Goal: Task Accomplishment & Management: Use online tool/utility

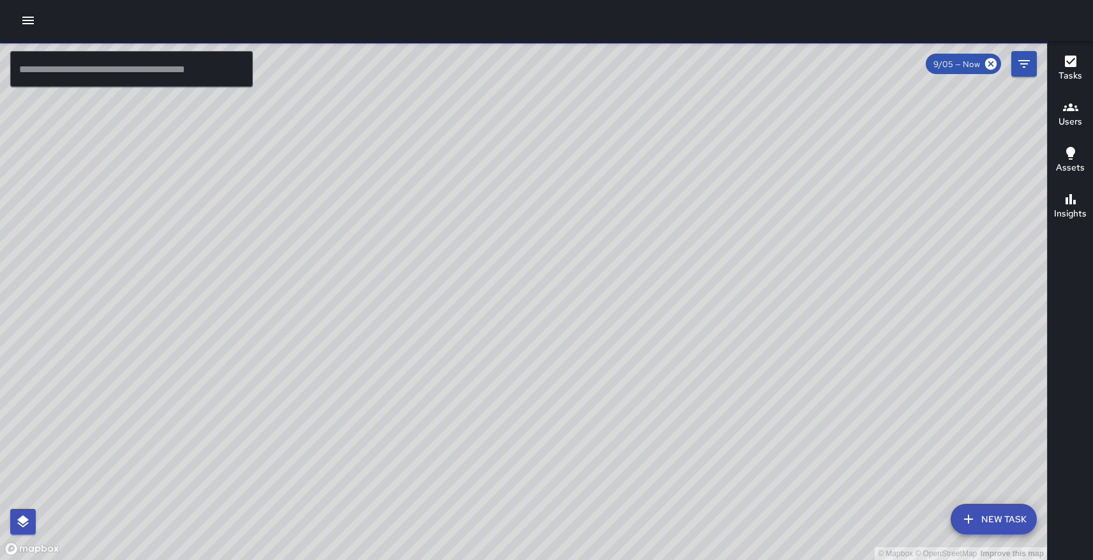
click at [27, 27] on icon "button" at bounding box center [27, 20] width 15 height 15
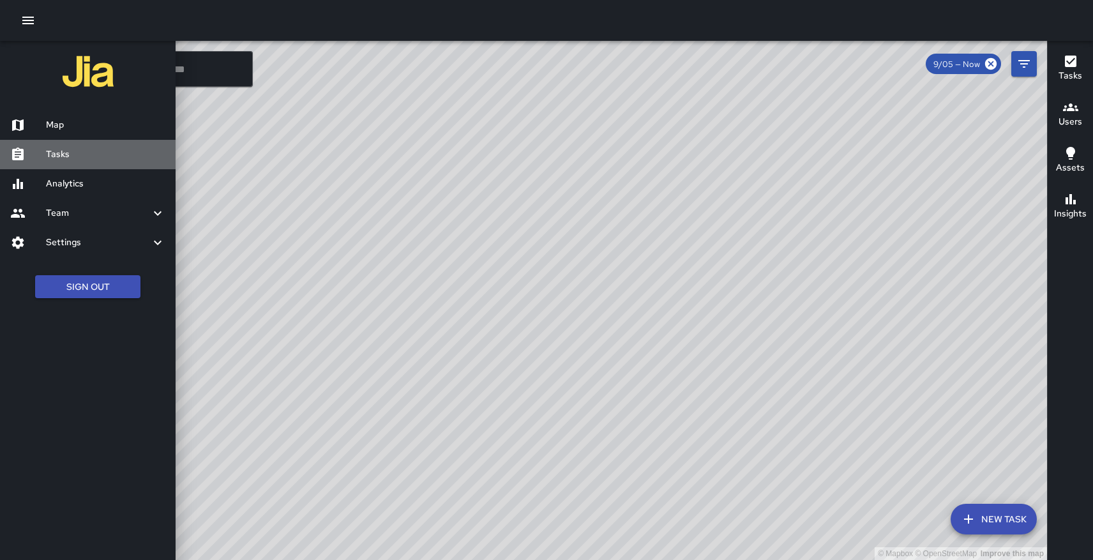
click at [67, 158] on h6 "Tasks" at bounding box center [105, 154] width 119 height 14
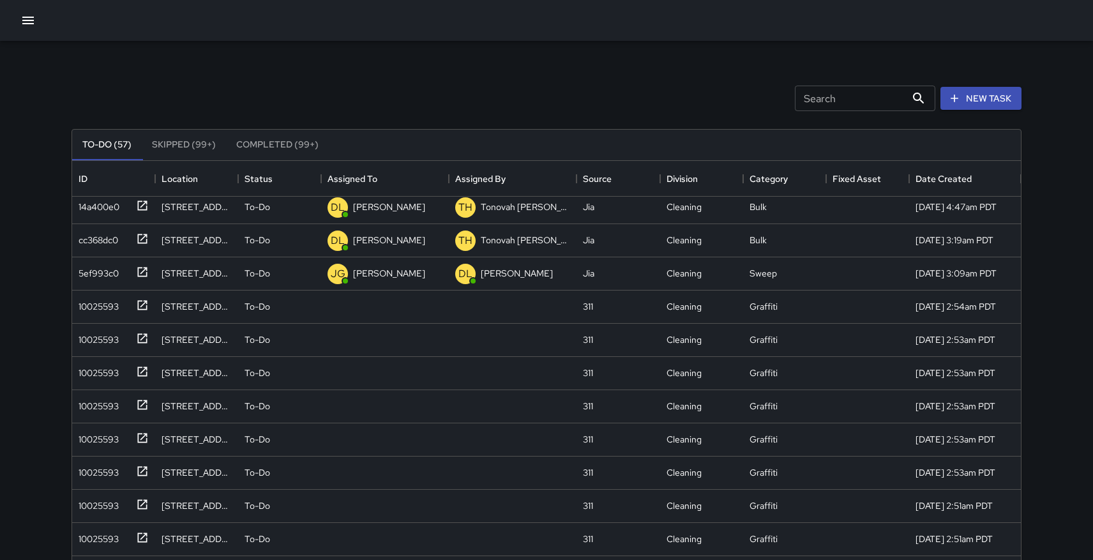
scroll to position [264, 0]
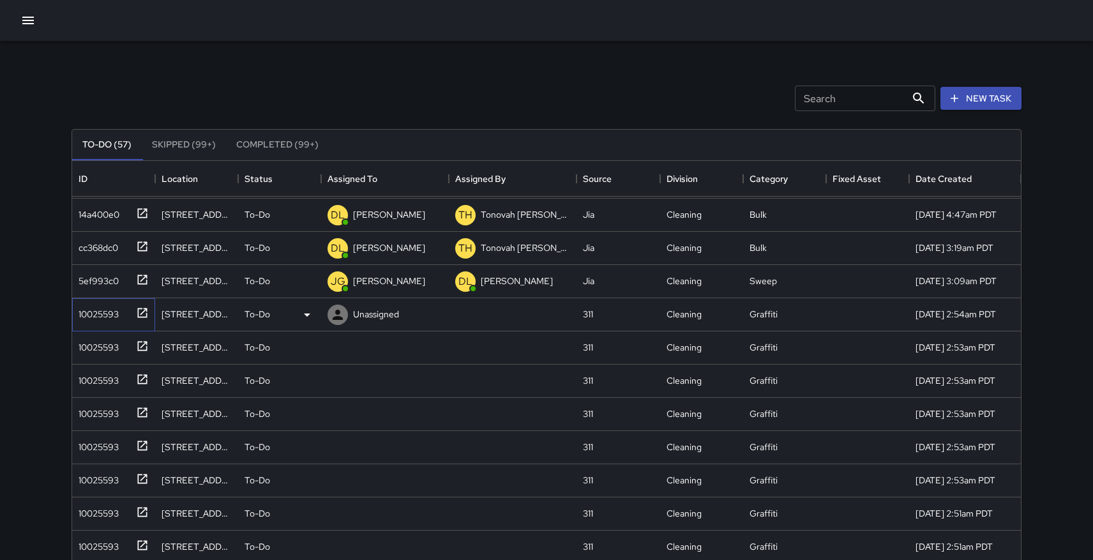
click at [141, 314] on icon at bounding box center [142, 312] width 13 height 13
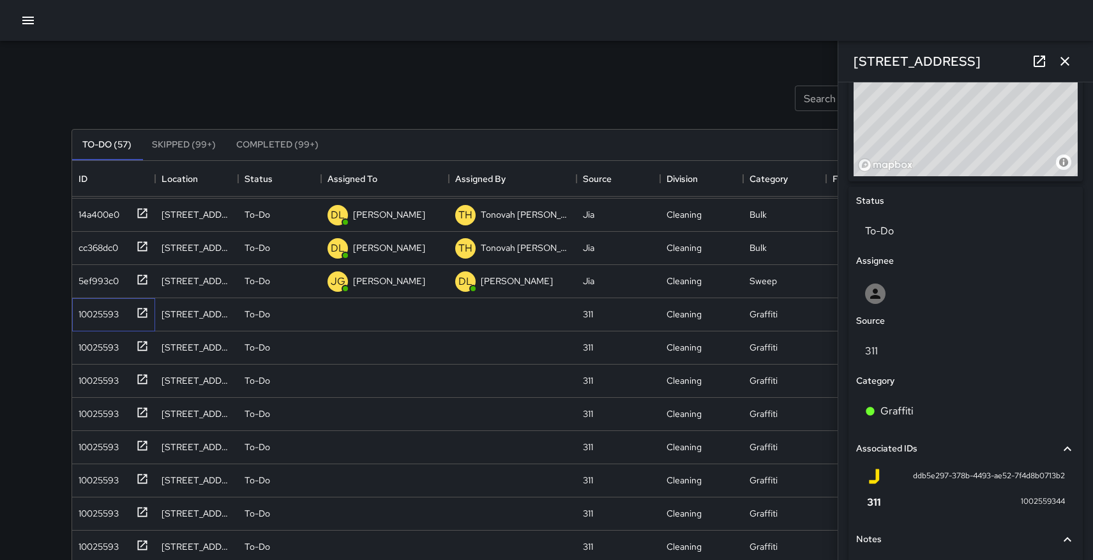
scroll to position [638, 0]
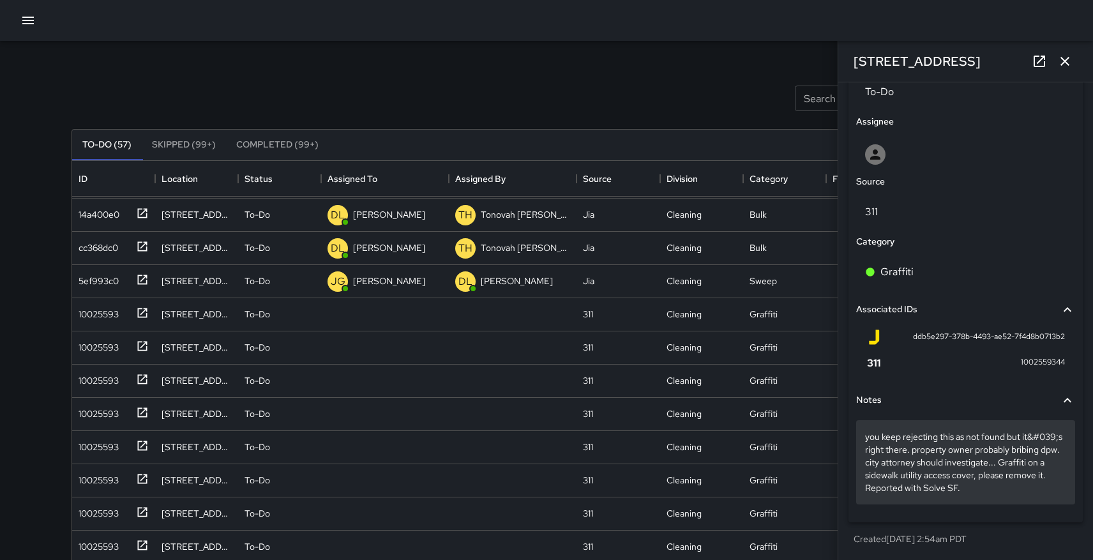
click at [985, 465] on p "you keep rejecting this as not found but it&#039;s right there. property owner …" at bounding box center [965, 462] width 201 height 64
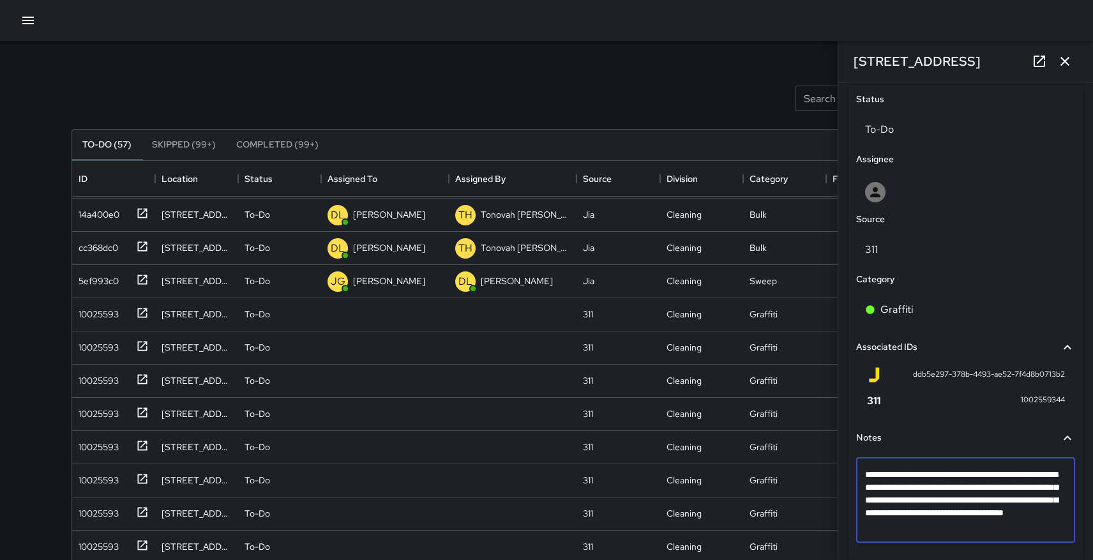
click at [981, 431] on div "Notes" at bounding box center [958, 438] width 204 height 14
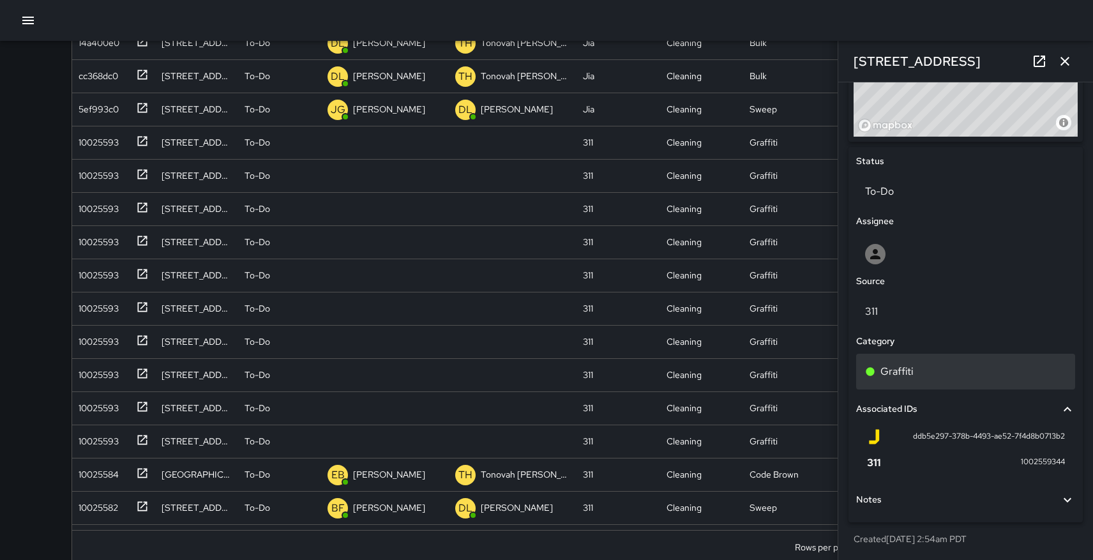
scroll to position [194, 0]
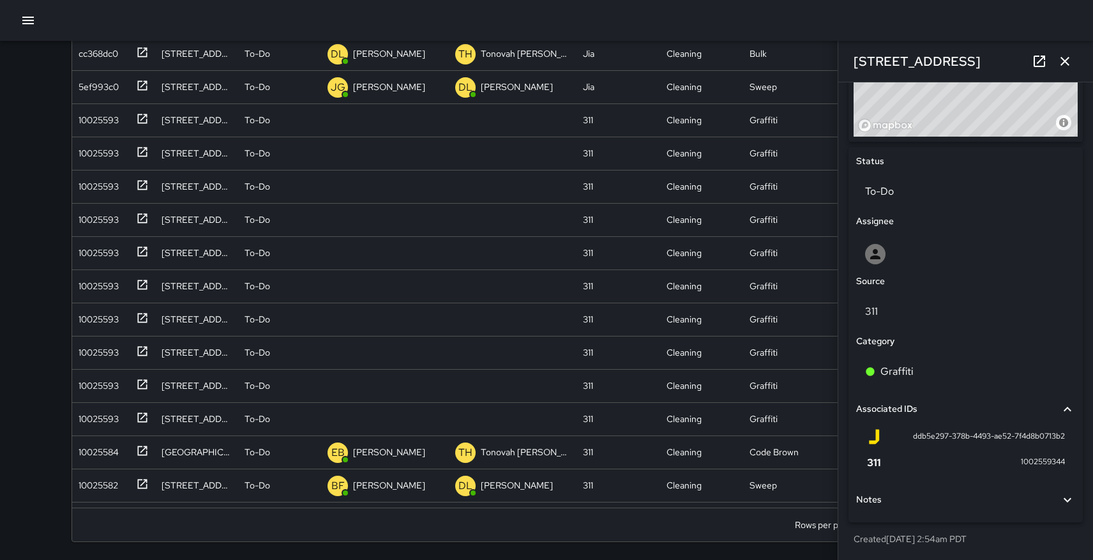
click at [1069, 500] on icon at bounding box center [1067, 499] width 15 height 15
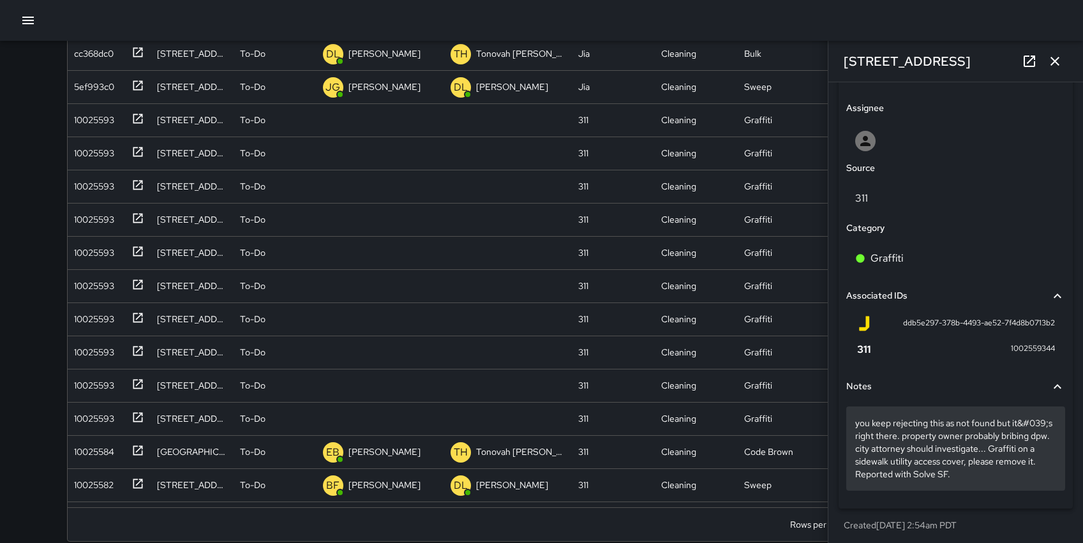
scroll to position [655, 0]
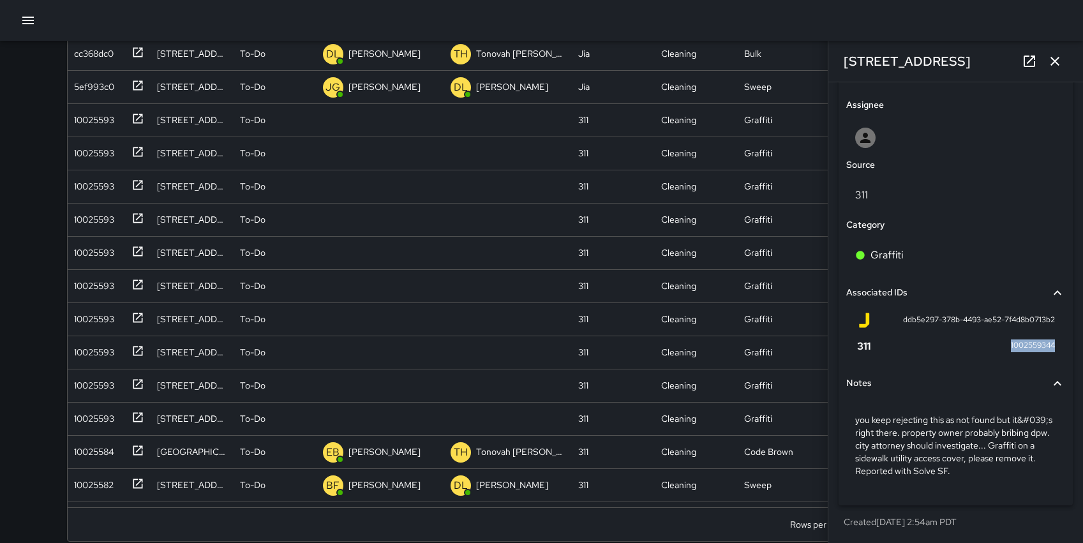
drag, startPoint x: 1056, startPoint y: 343, endPoint x: 1010, endPoint y: 347, distance: 46.1
click at [1010, 347] on div "ddb5e297-378b-4493-ae52-7f4d8b0713b2 1002559344" at bounding box center [956, 336] width 219 height 56
copy span "1002559344"
click at [935, 365] on div "Associated IDs ddb5e297-378b-4493-ae52-7f4d8b0713b2 1002559344" at bounding box center [956, 321] width 224 height 91
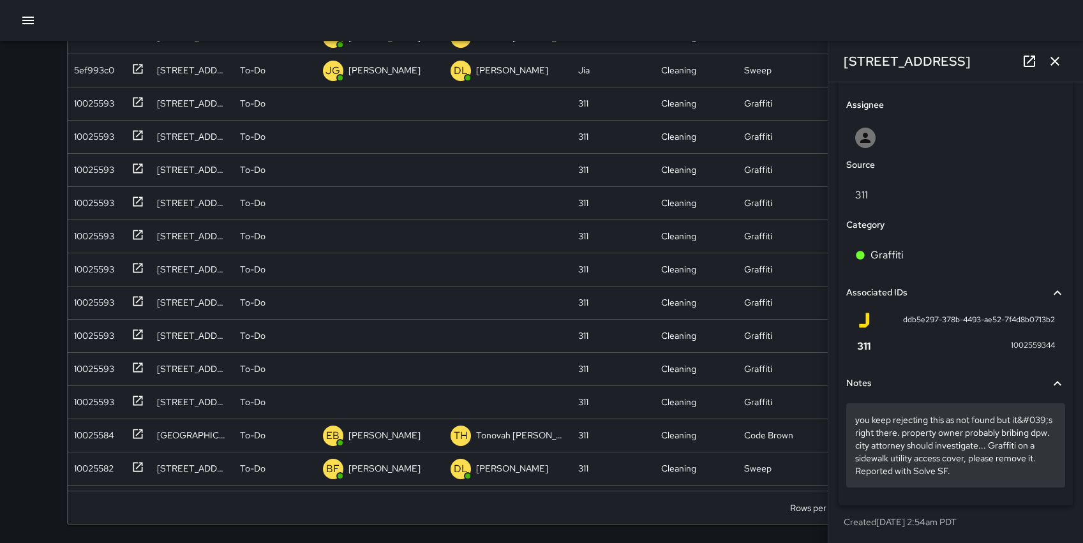
click at [964, 444] on p "you keep rejecting this as not found but it&#039;s right there. property owner …" at bounding box center [955, 446] width 201 height 64
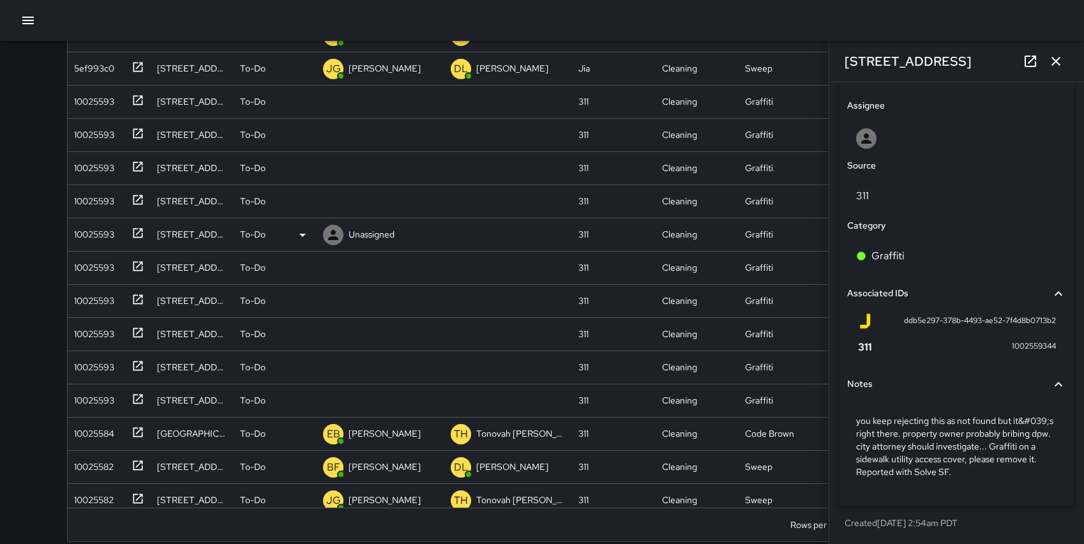
scroll to position [247, 0]
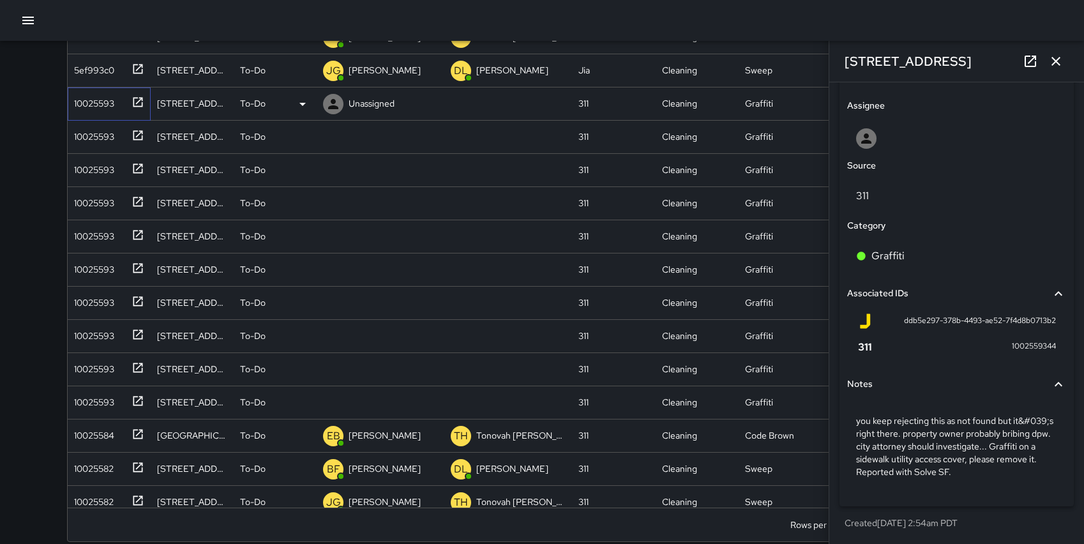
click at [141, 102] on icon at bounding box center [138, 102] width 13 height 13
click at [137, 102] on icon at bounding box center [138, 102] width 13 height 13
click at [136, 133] on icon at bounding box center [138, 135] width 13 height 13
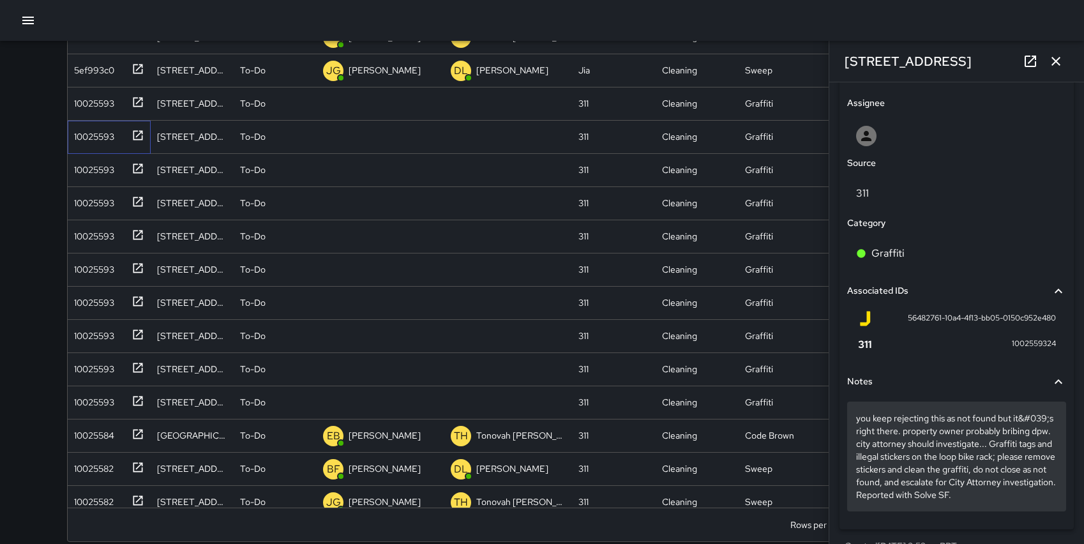
scroll to position [638, 0]
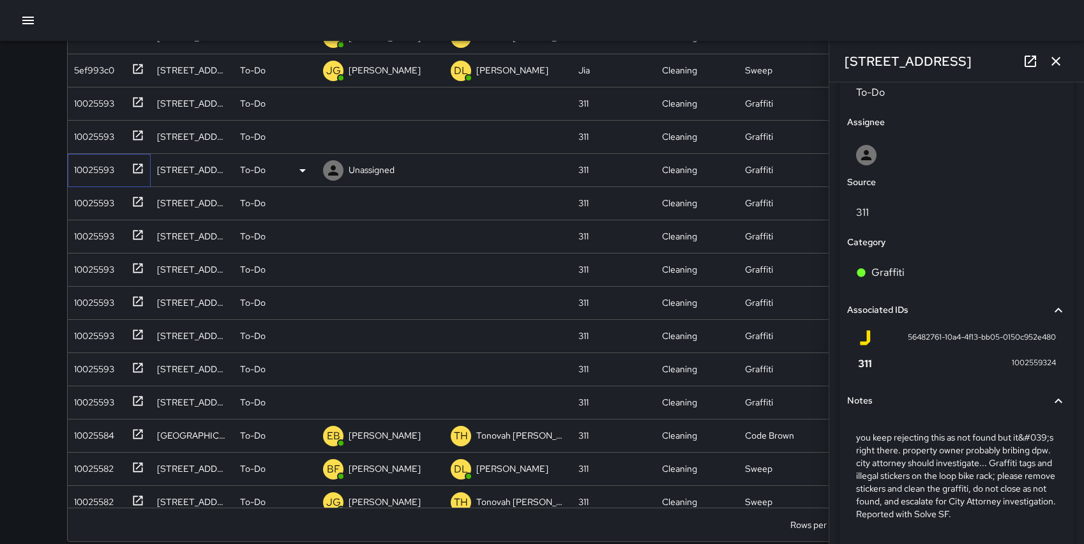
click at [135, 166] on icon at bounding box center [138, 168] width 13 height 13
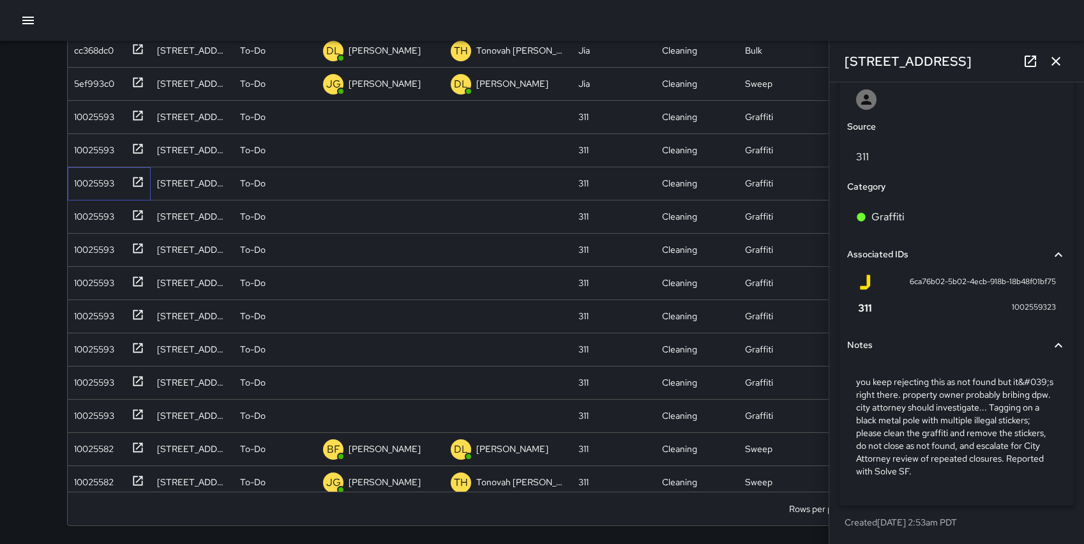
scroll to position [236, 0]
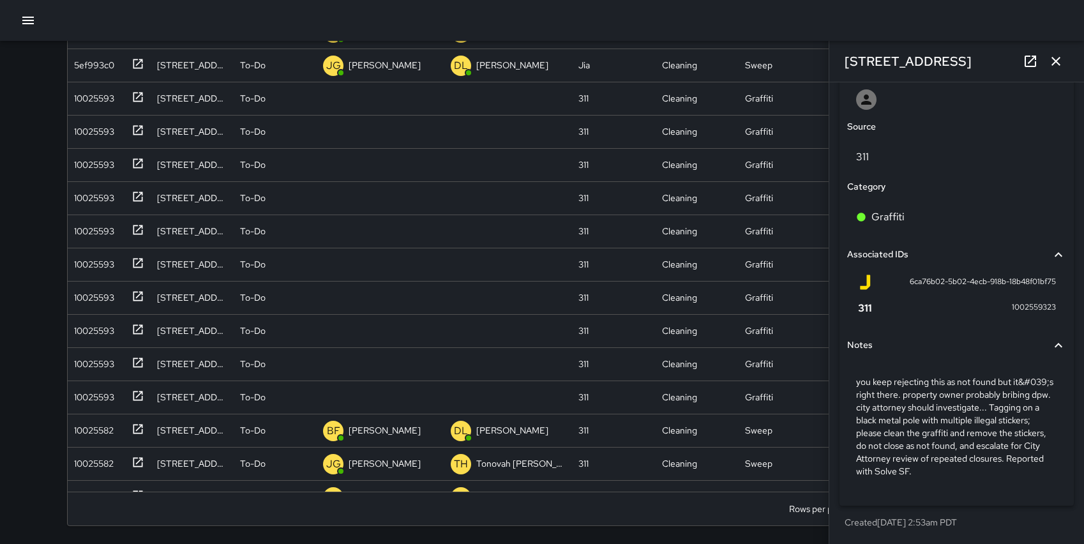
click at [730, 515] on div "Rows per page: 100 *** 1–54 of 54" at bounding box center [542, 509] width 949 height 34
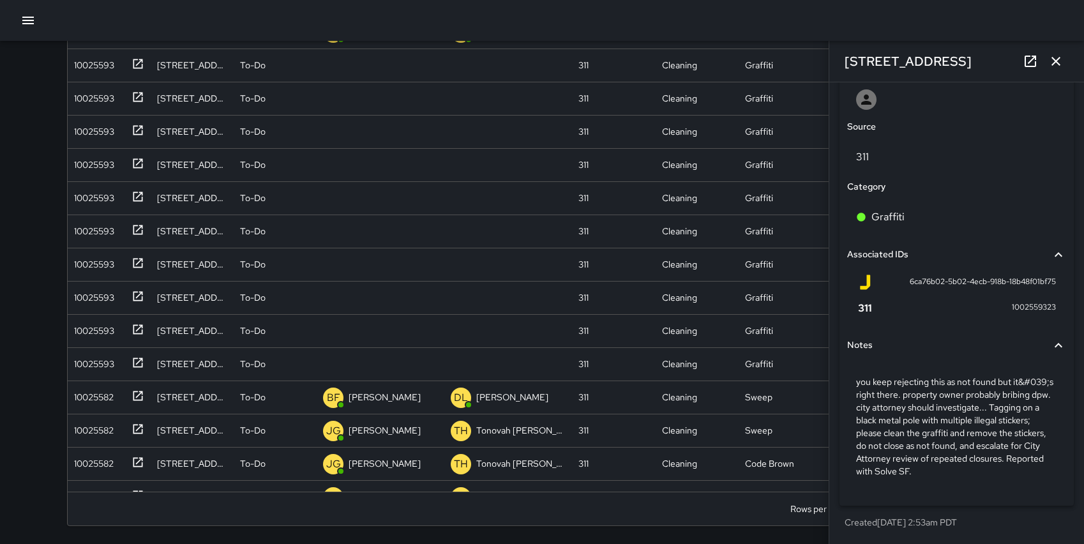
scroll to position [203, 0]
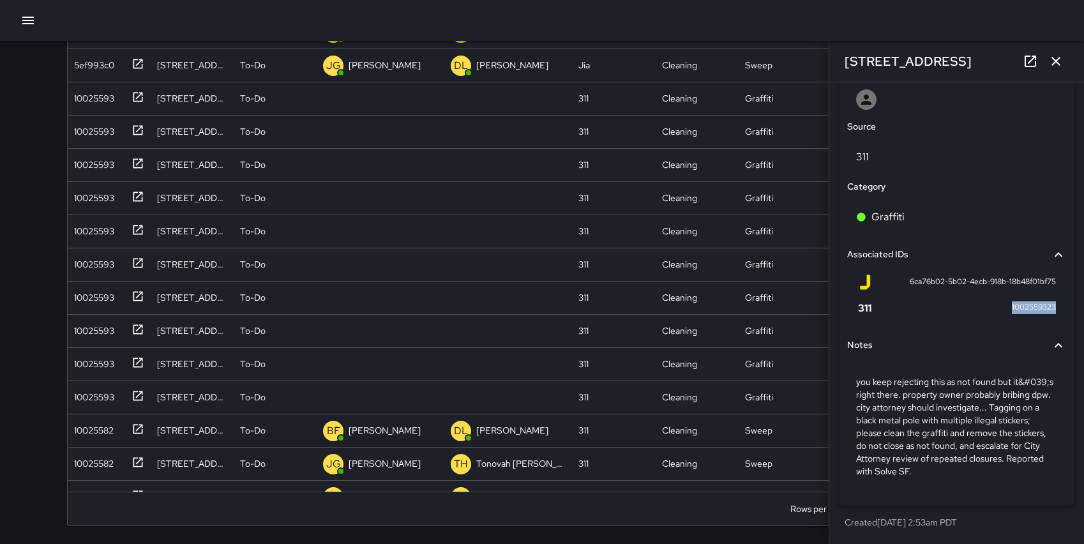
drag, startPoint x: 1055, startPoint y: 308, endPoint x: 1011, endPoint y: 309, distance: 43.4
click at [1012, 309] on span "1002559323" at bounding box center [1034, 307] width 44 height 13
copy span "1002559323"
click at [134, 163] on icon at bounding box center [138, 163] width 13 height 13
click at [137, 128] on icon at bounding box center [138, 130] width 13 height 13
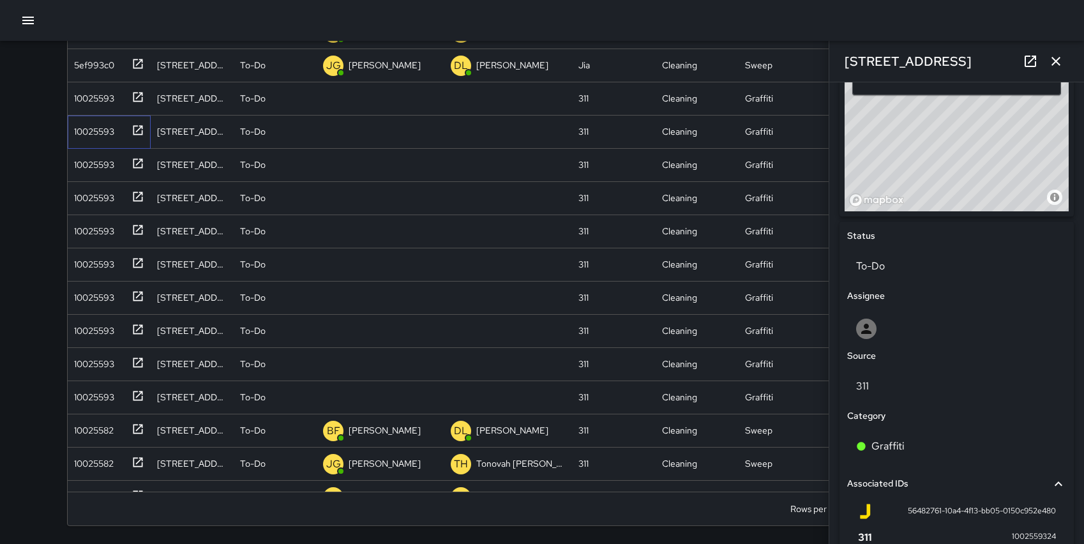
scroll to position [680, 0]
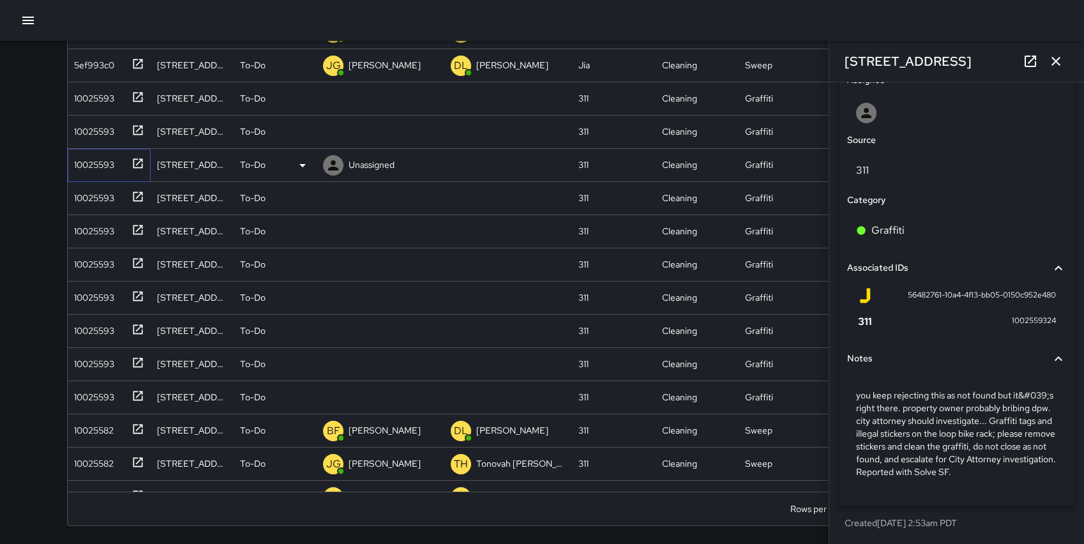
click at [139, 163] on icon at bounding box center [138, 163] width 10 height 10
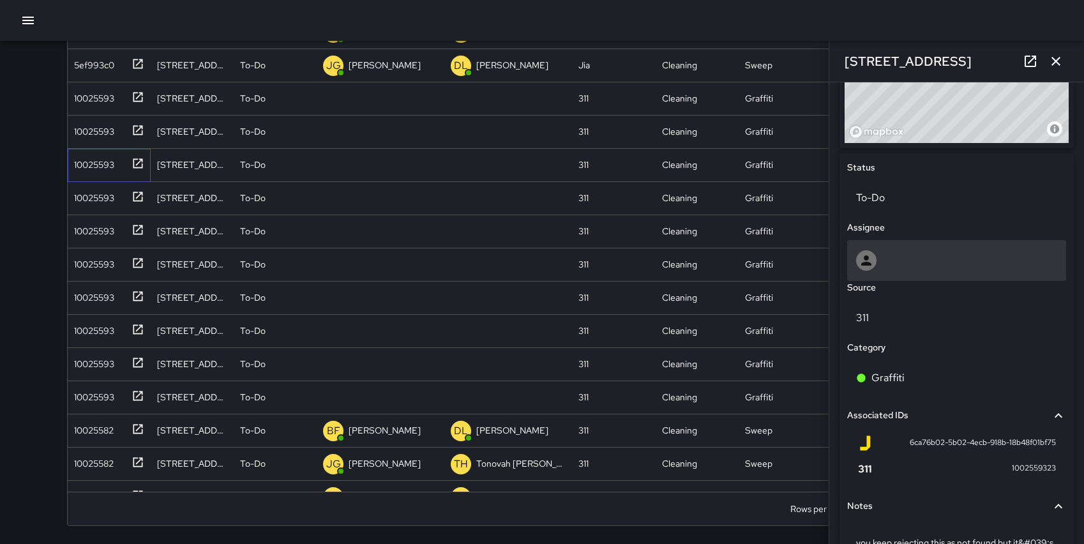
scroll to position [693, 0]
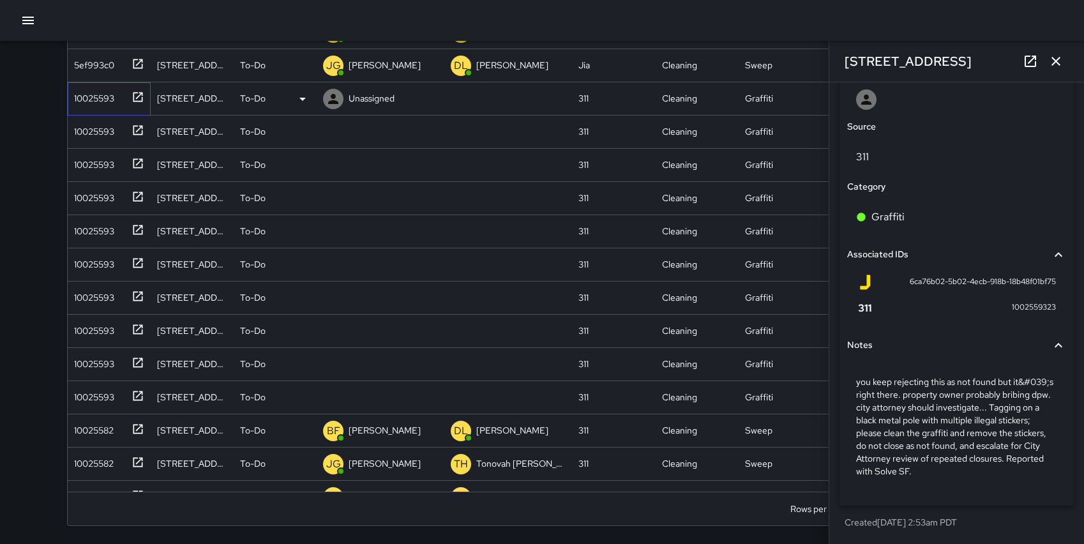
click at [140, 95] on icon at bounding box center [138, 97] width 10 height 10
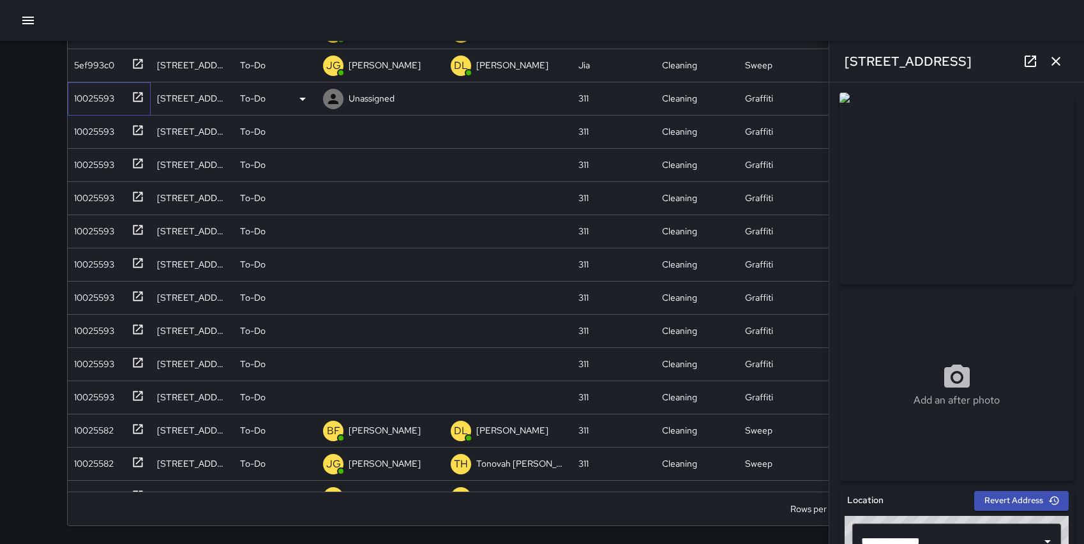
click at [140, 95] on icon at bounding box center [138, 97] width 10 height 10
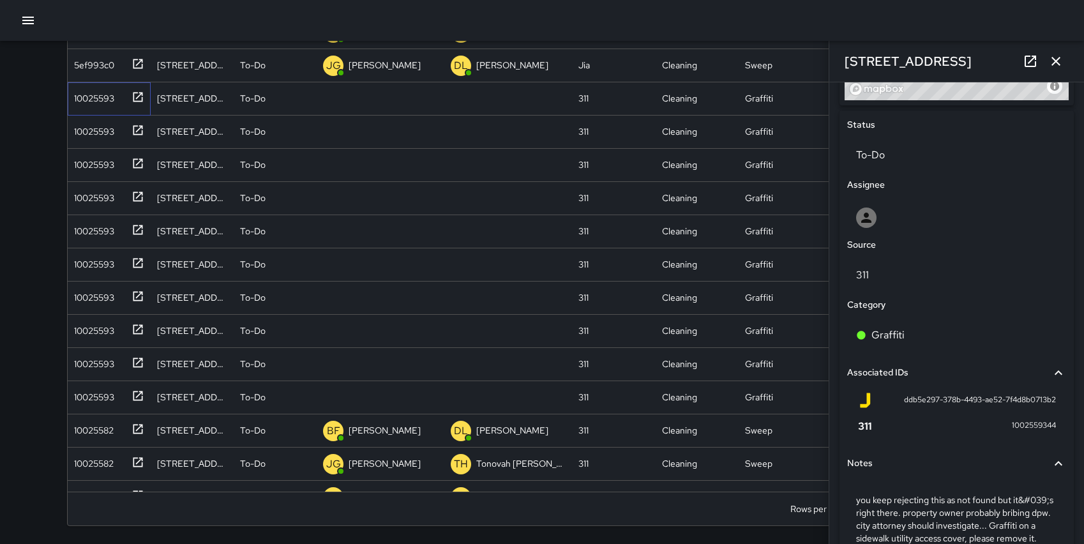
scroll to position [582, 0]
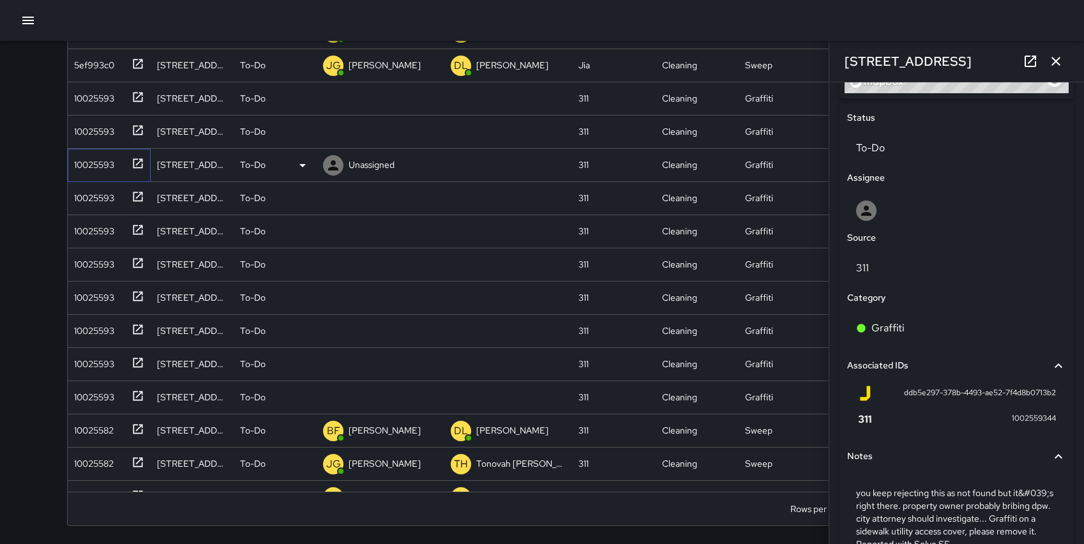
click at [135, 164] on icon at bounding box center [138, 163] width 13 height 13
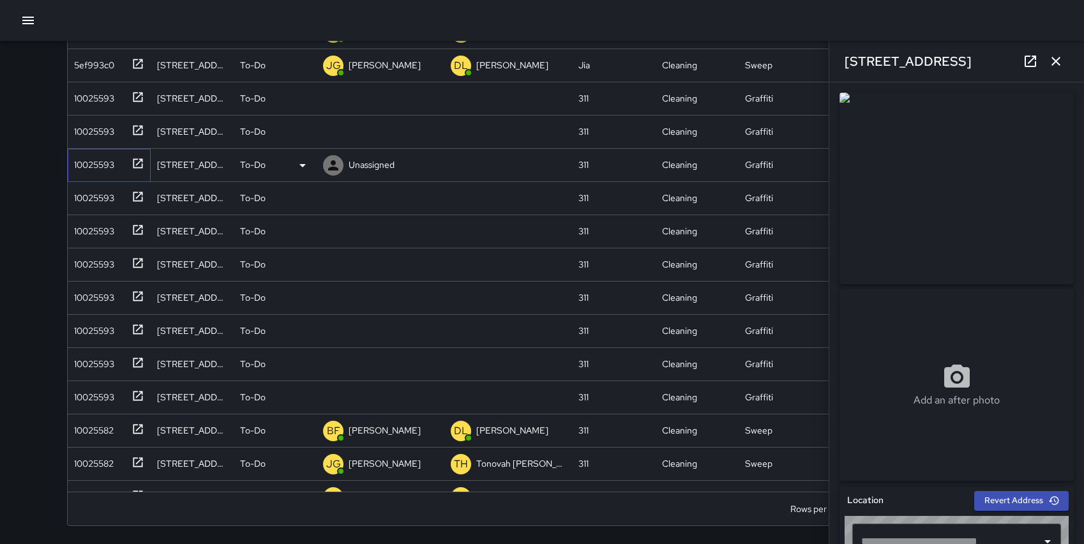
type input "**********"
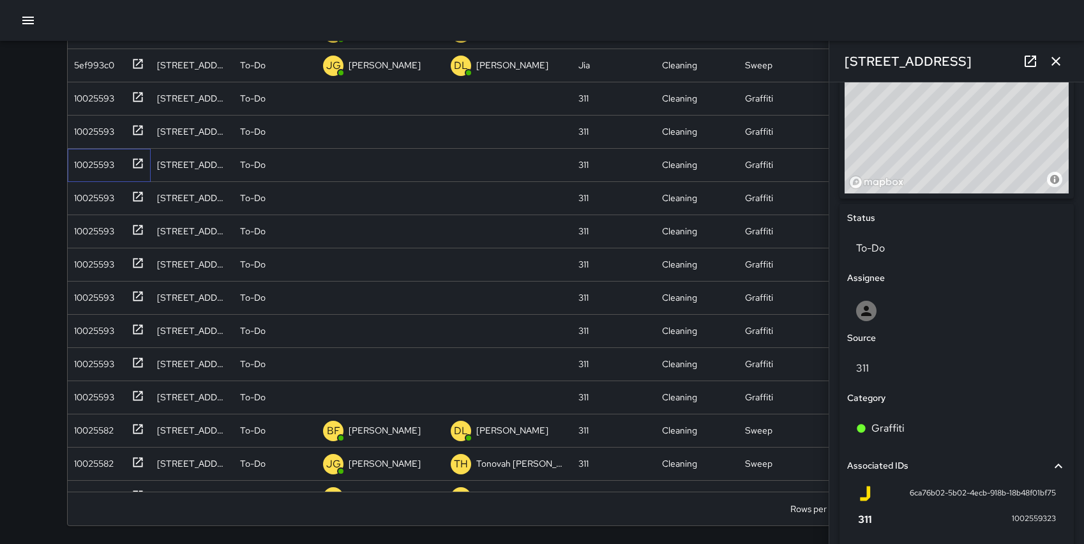
scroll to position [693, 0]
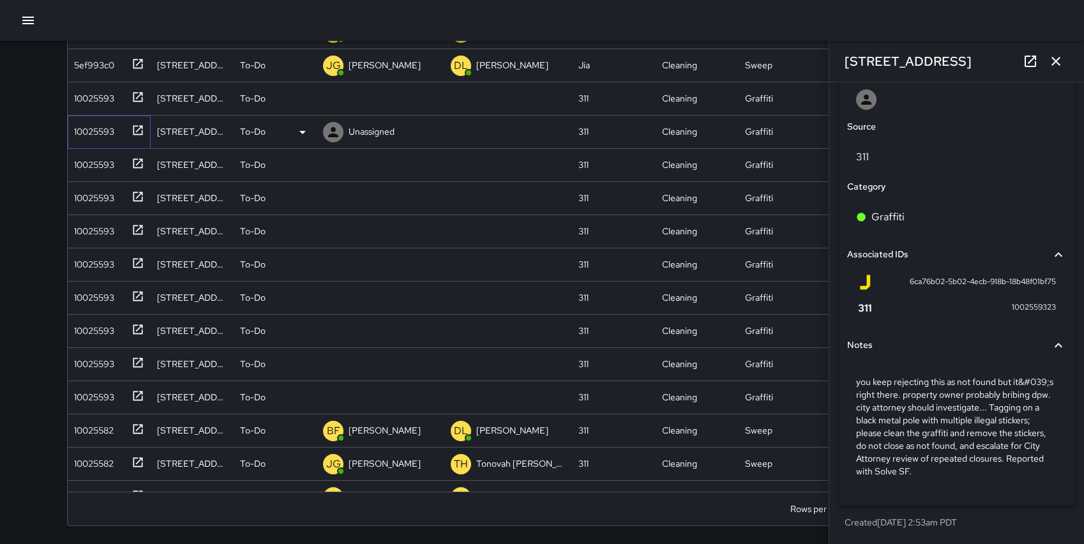
click at [136, 129] on icon at bounding box center [138, 130] width 13 height 13
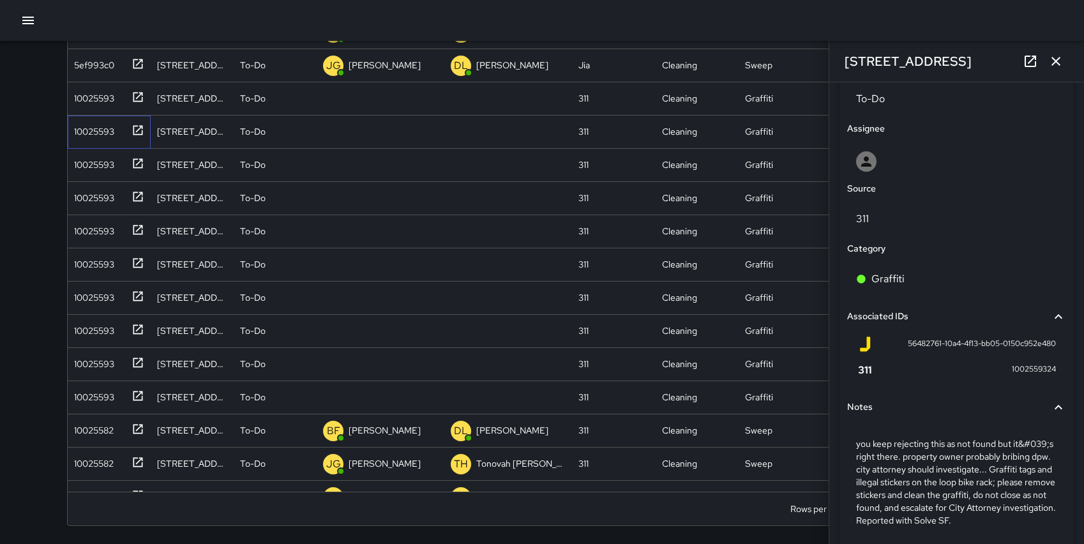
scroll to position [680, 0]
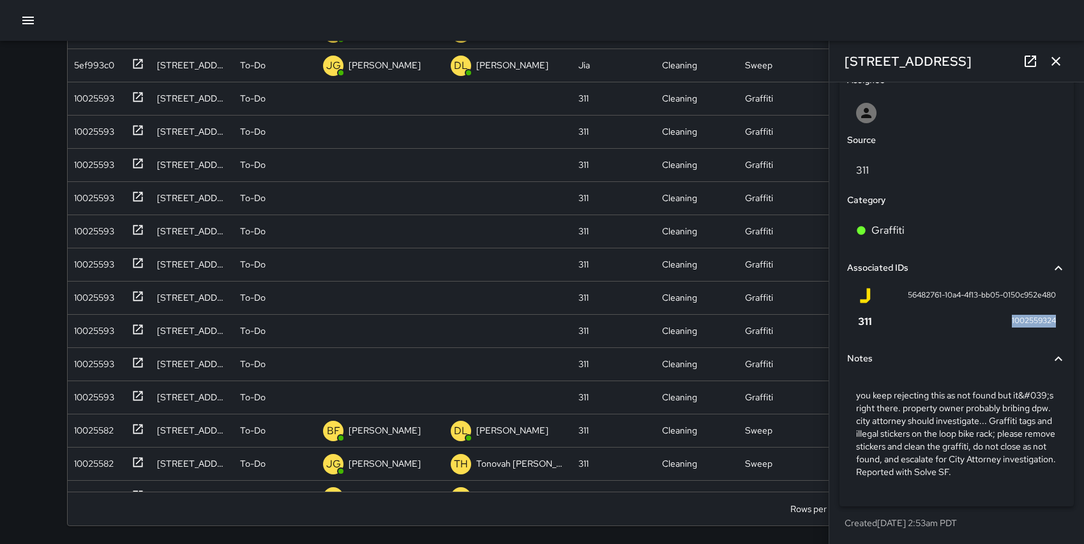
drag, startPoint x: 1058, startPoint y: 322, endPoint x: 1012, endPoint y: 326, distance: 46.1
click at [1012, 326] on div "56482761-10a4-4f13-bb05-0150c952e480 1002559324" at bounding box center [956, 311] width 219 height 56
copy span "1002559324"
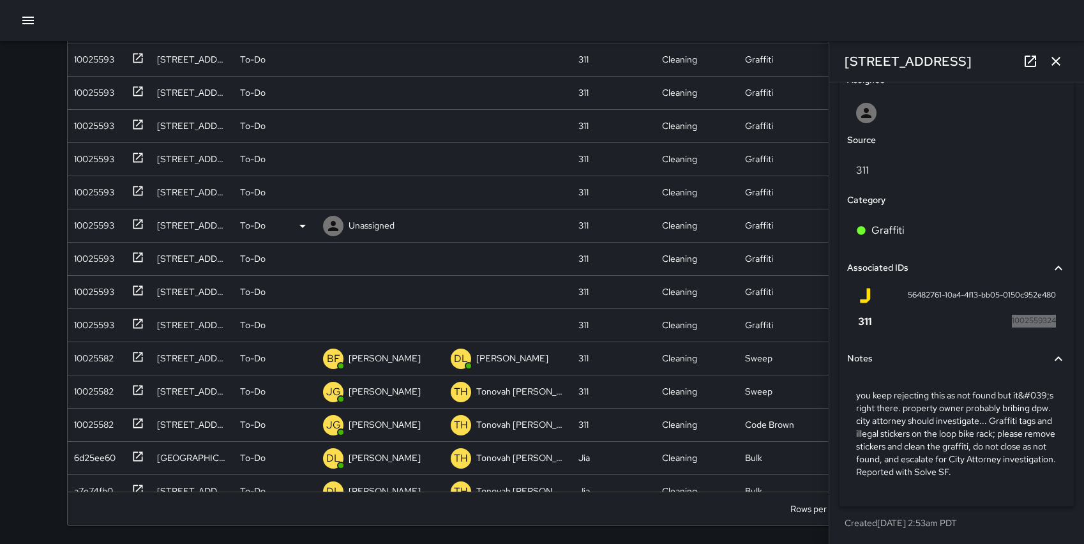
scroll to position [274, 0]
click at [136, 224] on icon at bounding box center [138, 225] width 13 height 13
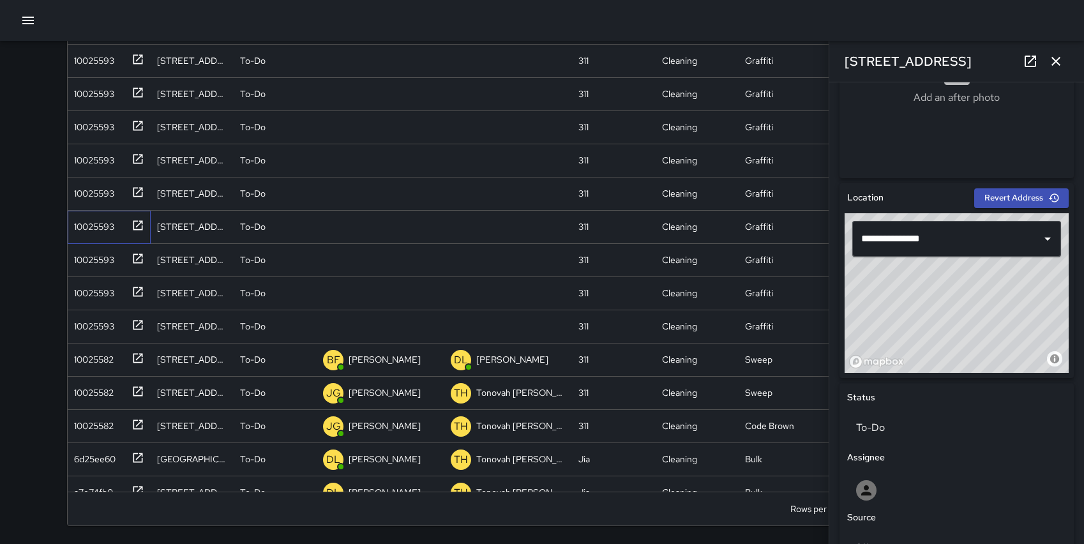
scroll to position [306, 0]
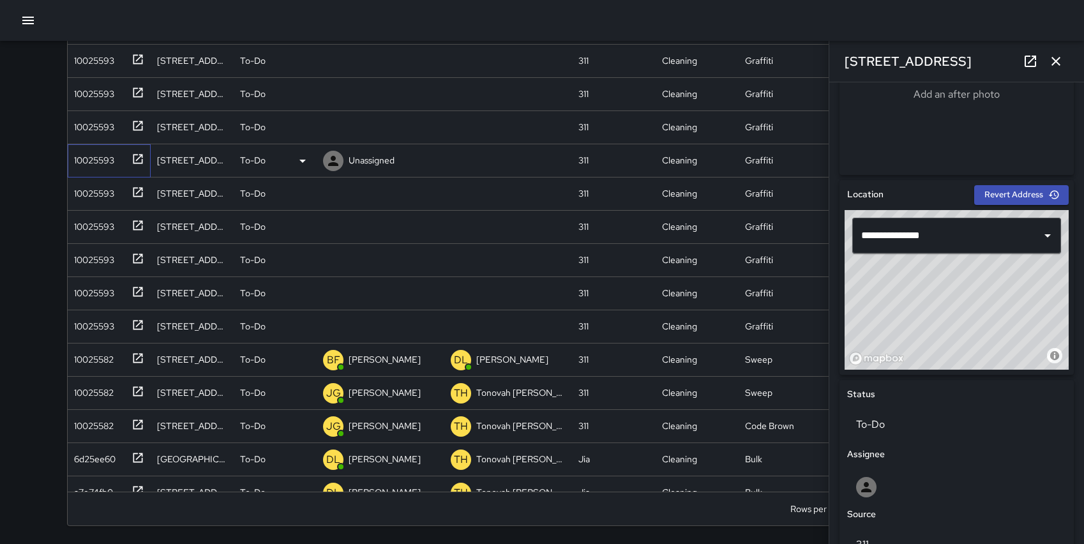
click at [137, 156] on icon at bounding box center [138, 159] width 13 height 13
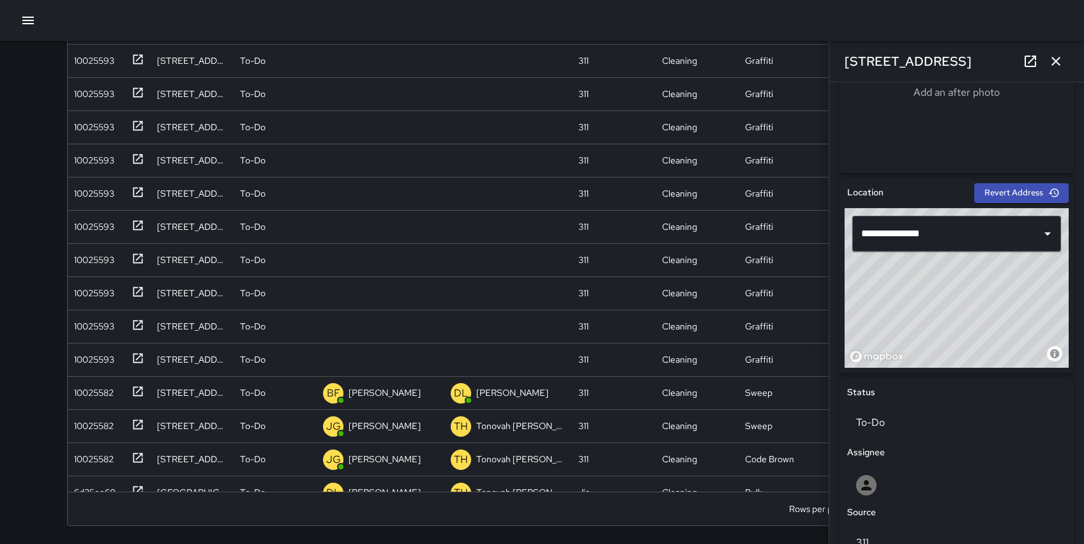
scroll to position [307, 0]
click at [139, 224] on icon at bounding box center [138, 225] width 10 height 10
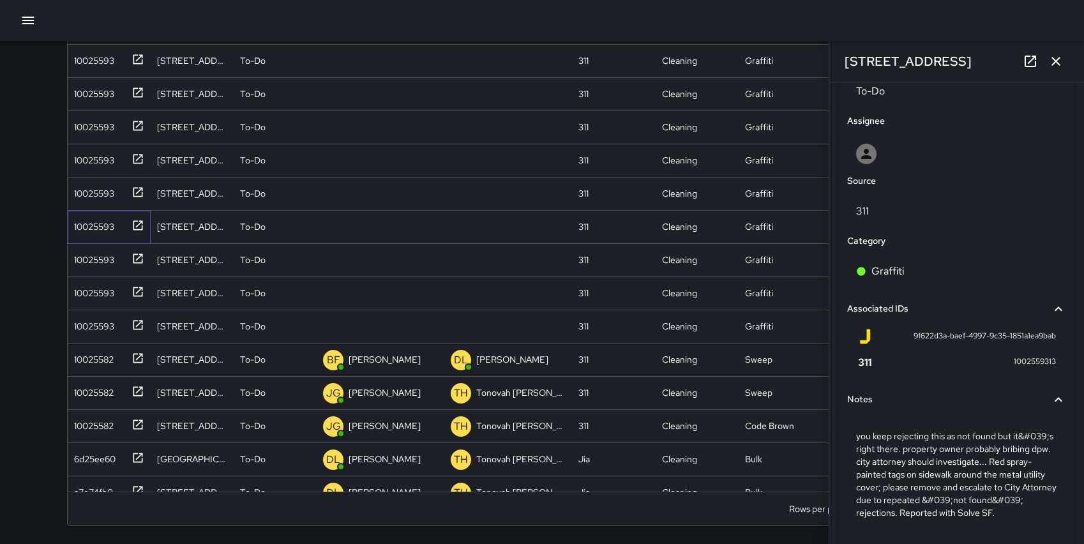
scroll to position [661, 0]
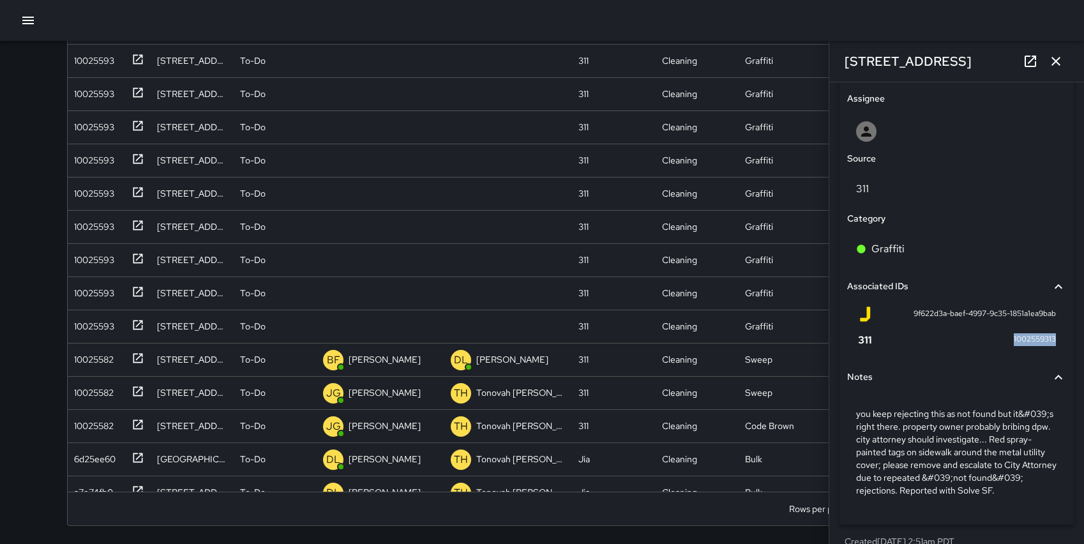
drag, startPoint x: 1060, startPoint y: 340, endPoint x: 1014, endPoint y: 344, distance: 46.2
click at [1014, 344] on div "9f622d3a-baef-4997-9c35-1851a1ea9bab 1002559313" at bounding box center [956, 329] width 219 height 56
copy span "1002559313"
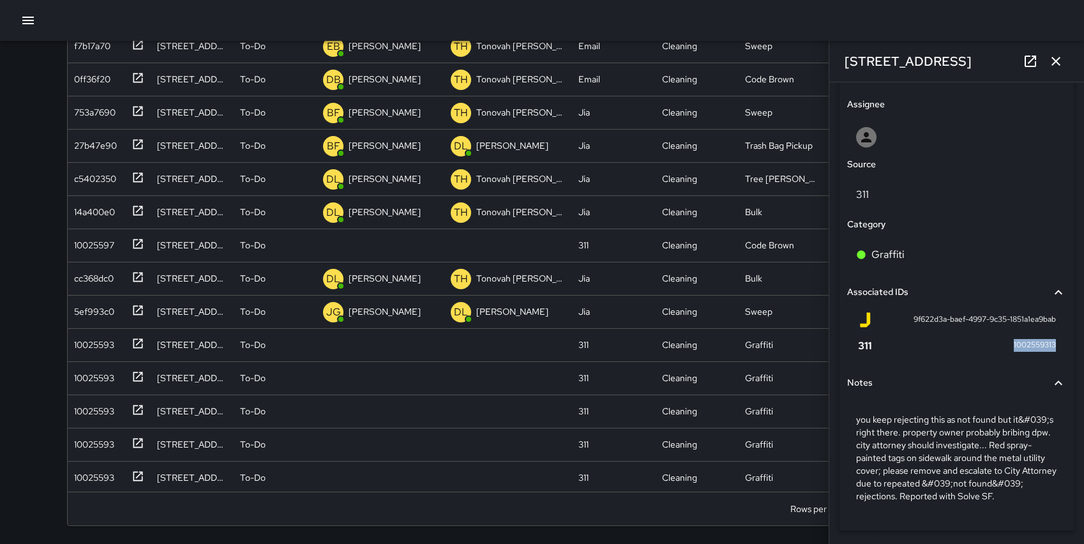
scroll to position [0, 0]
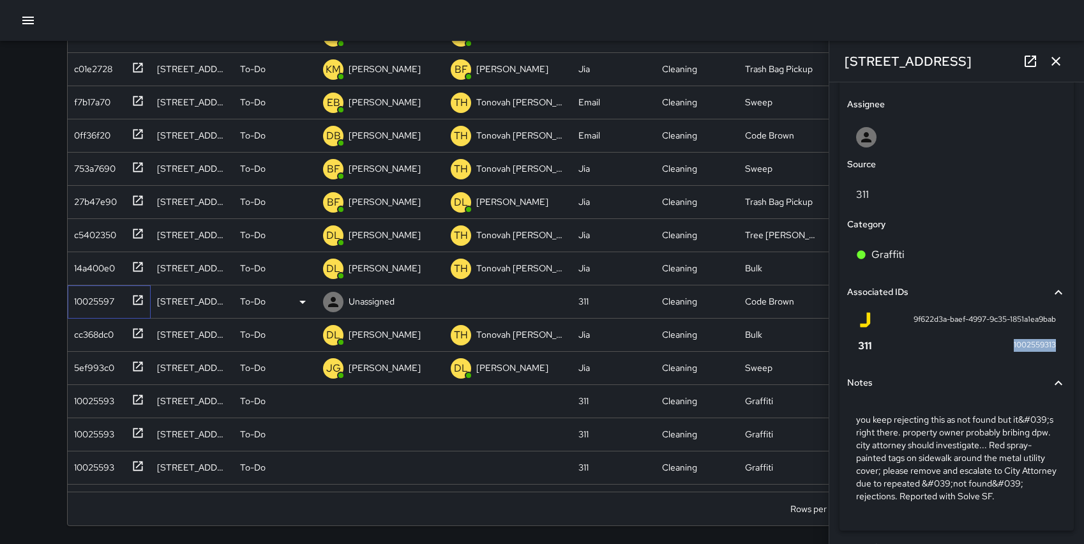
click at [137, 296] on icon at bounding box center [138, 300] width 10 height 10
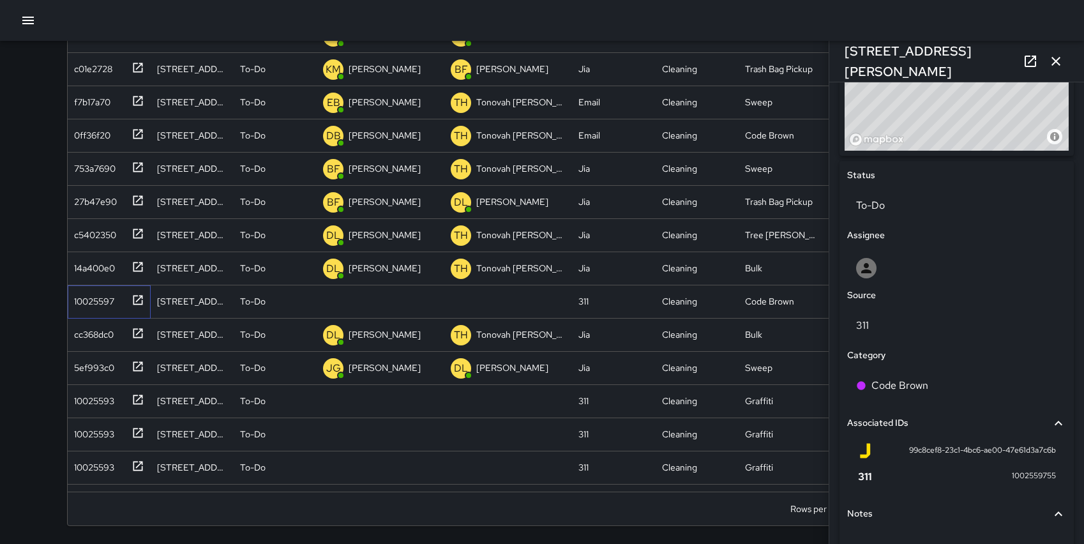
scroll to position [603, 0]
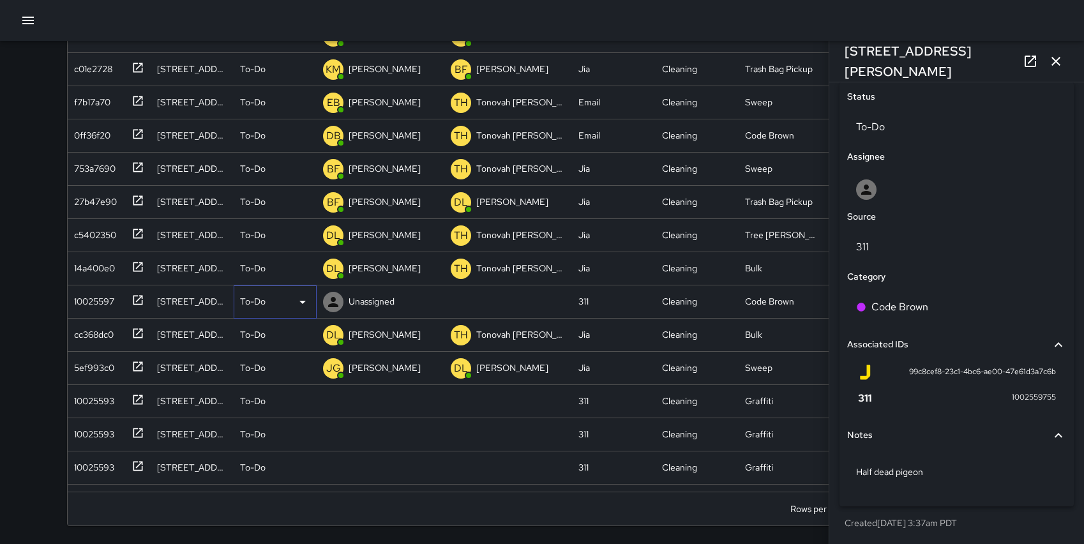
click at [301, 301] on icon at bounding box center [302, 302] width 6 height 3
click at [260, 360] on li "Skipped" at bounding box center [275, 359] width 82 height 23
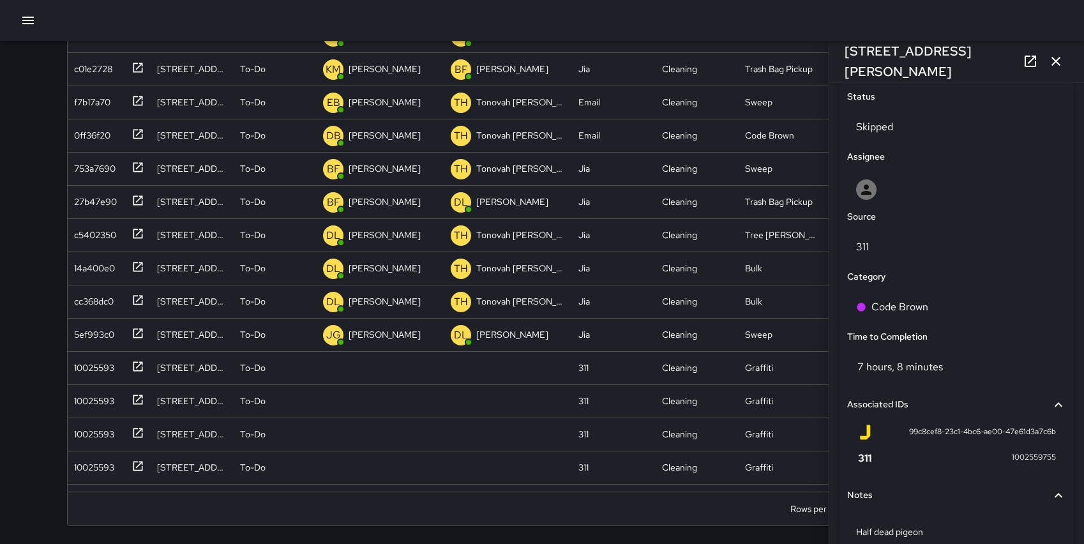
click at [1053, 64] on icon "button" at bounding box center [1055, 61] width 15 height 15
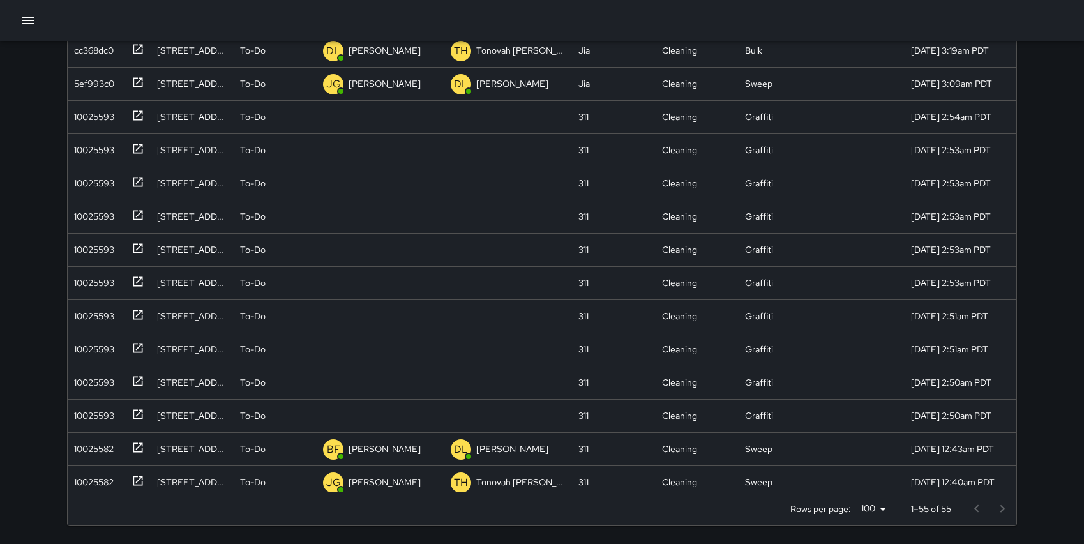
scroll to position [250, 0]
click at [22, 19] on icon "button" at bounding box center [27, 20] width 15 height 15
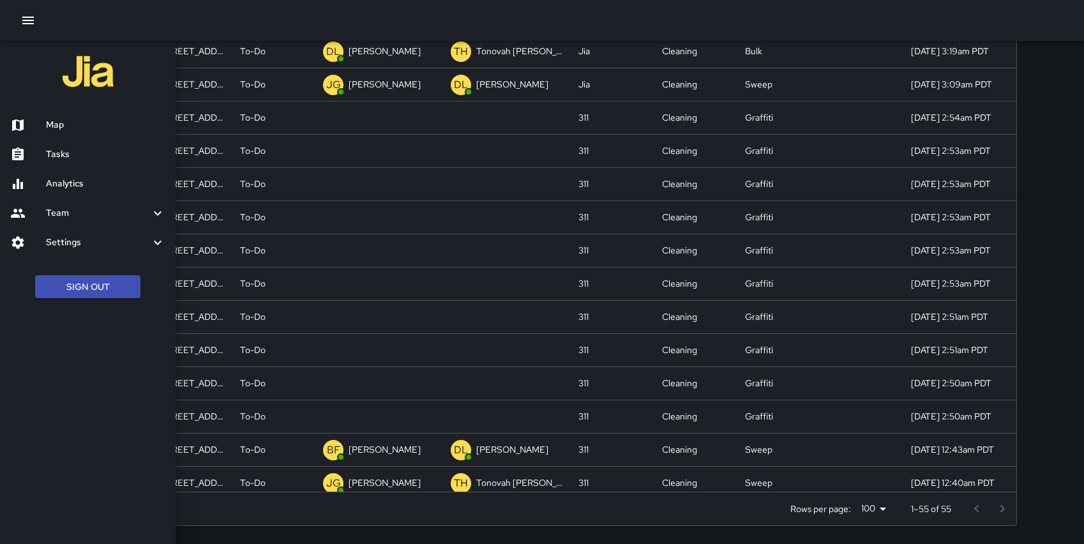
click at [63, 124] on h6 "Map" at bounding box center [105, 125] width 119 height 14
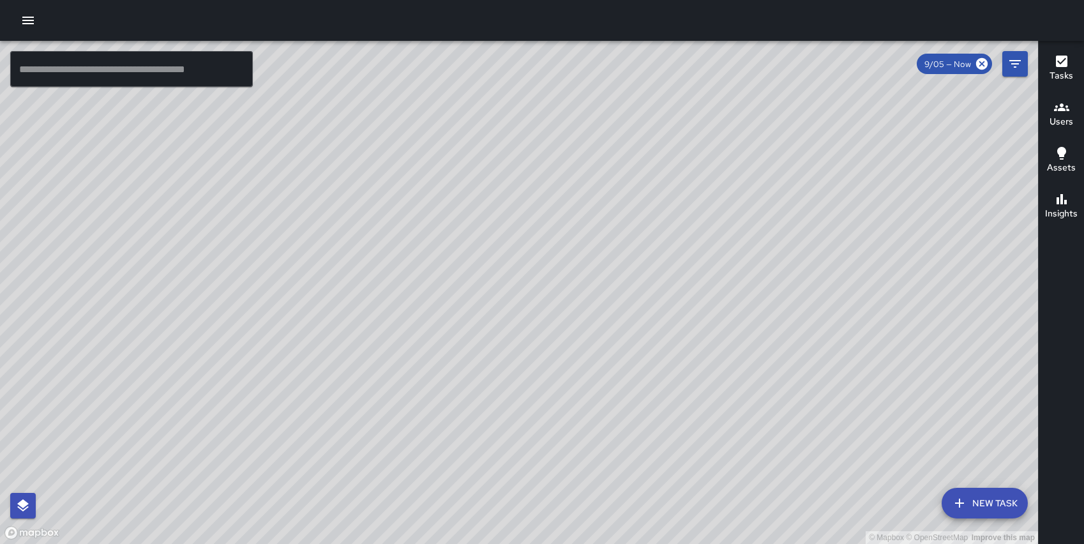
drag, startPoint x: 382, startPoint y: 493, endPoint x: 386, endPoint y: 338, distance: 154.6
click at [386, 338] on div "© Mapbox © OpenStreetMap Improve this map" at bounding box center [519, 292] width 1038 height 503
drag, startPoint x: 504, startPoint y: 419, endPoint x: 437, endPoint y: 286, distance: 148.5
click at [437, 286] on div "© Mapbox © OpenStreetMap Improve this map" at bounding box center [519, 292] width 1038 height 503
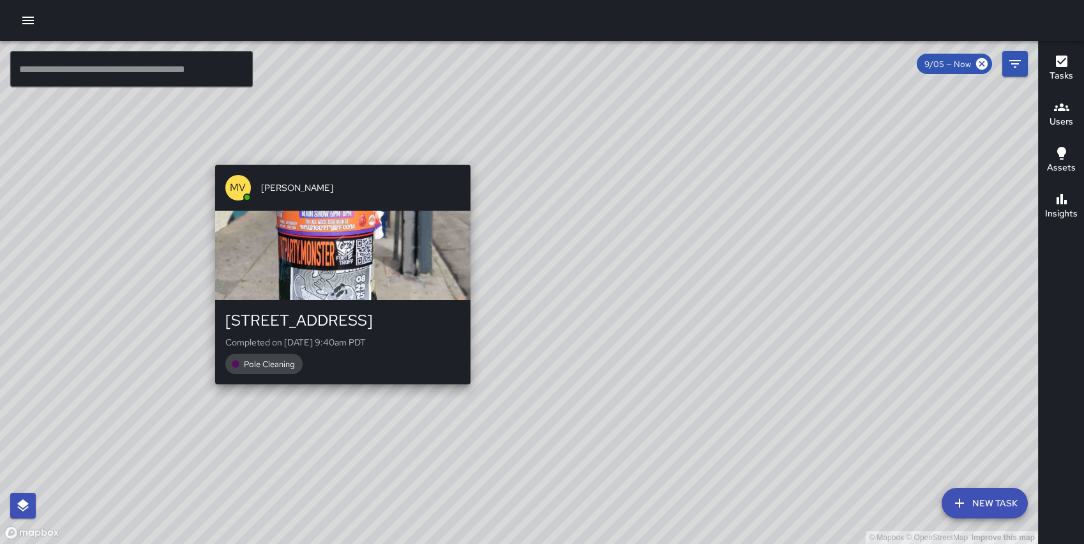
click at [333, 389] on div "MV Maclis Velasquez 398 11th Street Completed on 9/5/2025, 9:40am PDT Pole Clea…" at bounding box center [343, 275] width 266 height 230
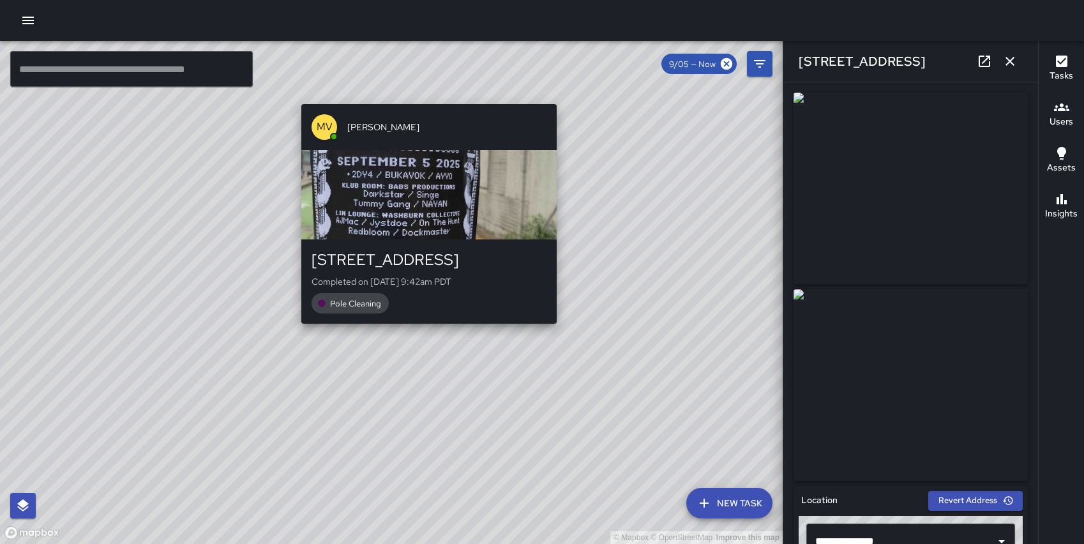
click at [426, 333] on div "© Mapbox © OpenStreetMap Improve this map MV Maclis Velasquez 398 11th Street C…" at bounding box center [391, 292] width 783 height 503
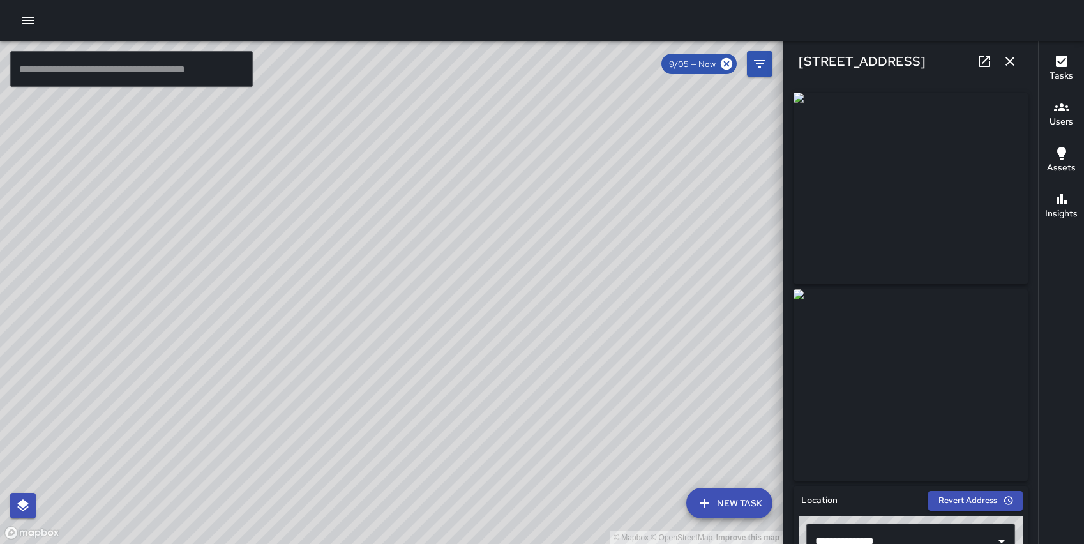
drag, startPoint x: 631, startPoint y: 220, endPoint x: 425, endPoint y: 332, distance: 234.5
click at [425, 332] on div "© Mapbox © OpenStreetMap Improve this map" at bounding box center [391, 292] width 783 height 503
click at [1010, 61] on icon "button" at bounding box center [1009, 61] width 9 height 9
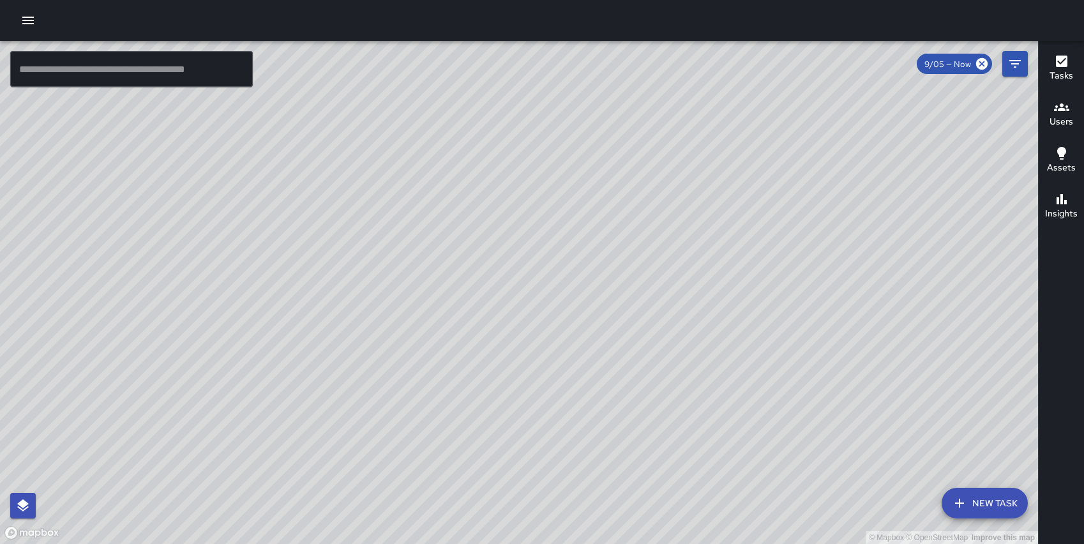
drag, startPoint x: 790, startPoint y: 223, endPoint x: 660, endPoint y: 395, distance: 215.5
click at [660, 395] on div "© Mapbox © OpenStreetMap Improve this map" at bounding box center [519, 292] width 1038 height 503
click at [678, 177] on div "© Mapbox © OpenStreetMap Improve this map" at bounding box center [519, 292] width 1038 height 503
drag, startPoint x: 678, startPoint y: 177, endPoint x: 716, endPoint y: 310, distance: 138.2
click at [716, 311] on div "© Mapbox © OpenStreetMap Improve this map" at bounding box center [519, 292] width 1038 height 503
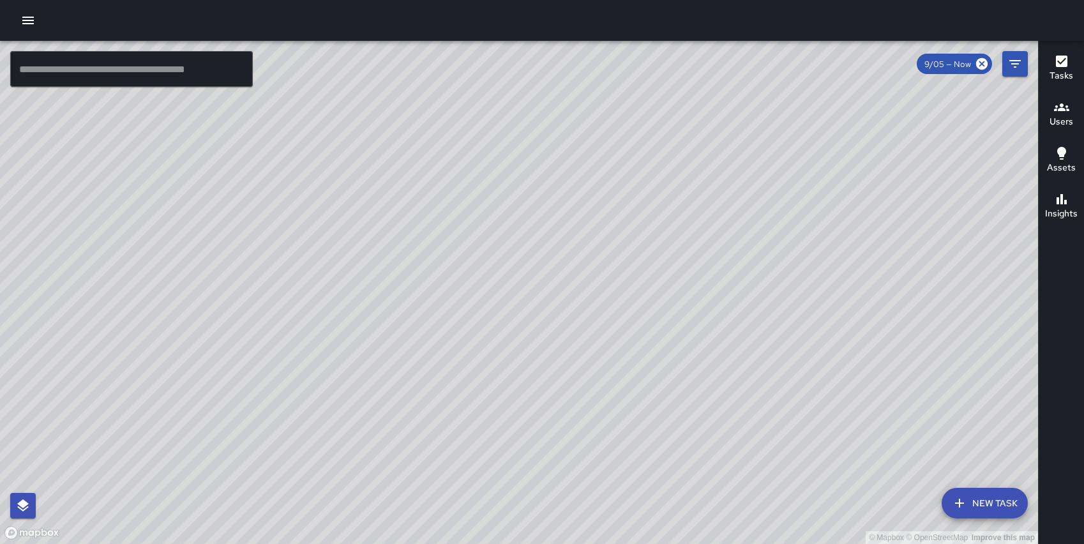
drag, startPoint x: 317, startPoint y: 478, endPoint x: 428, endPoint y: 220, distance: 280.8
click at [428, 220] on div "© Mapbox © OpenStreetMap Improve this map" at bounding box center [519, 292] width 1038 height 503
drag, startPoint x: 541, startPoint y: 488, endPoint x: 521, endPoint y: 325, distance: 164.6
click at [521, 325] on div "© Mapbox © OpenStreetMap Improve this map" at bounding box center [519, 292] width 1038 height 503
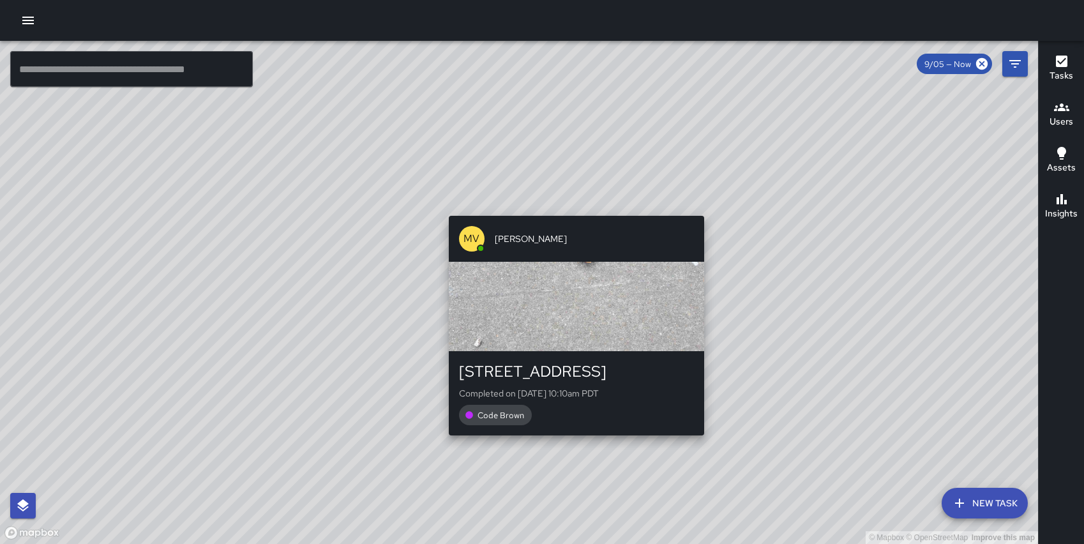
click at [573, 446] on div "© Mapbox © OpenStreetMap Improve this map MV Maclis Velasquez 428 11th Street C…" at bounding box center [519, 292] width 1038 height 503
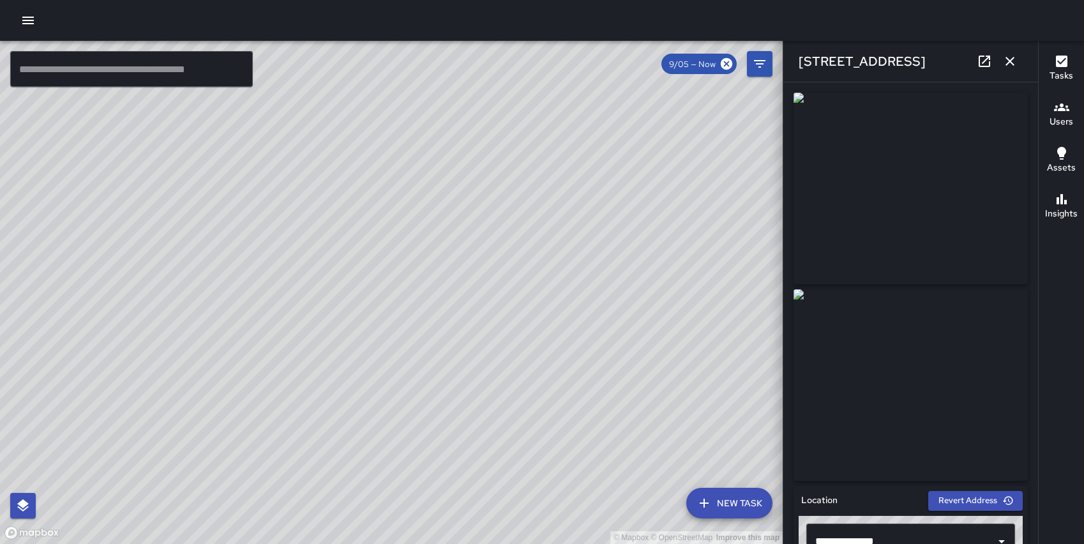
drag, startPoint x: 240, startPoint y: 190, endPoint x: 406, endPoint y: 262, distance: 181.0
click at [406, 262] on div "© Mapbox © OpenStreetMap Improve this map" at bounding box center [391, 292] width 783 height 503
drag, startPoint x: 207, startPoint y: 158, endPoint x: 315, endPoint y: 258, distance: 146.8
click at [315, 257] on div "© Mapbox © OpenStreetMap Improve this map" at bounding box center [391, 292] width 783 height 503
drag, startPoint x: 600, startPoint y: 252, endPoint x: 548, endPoint y: 313, distance: 80.1
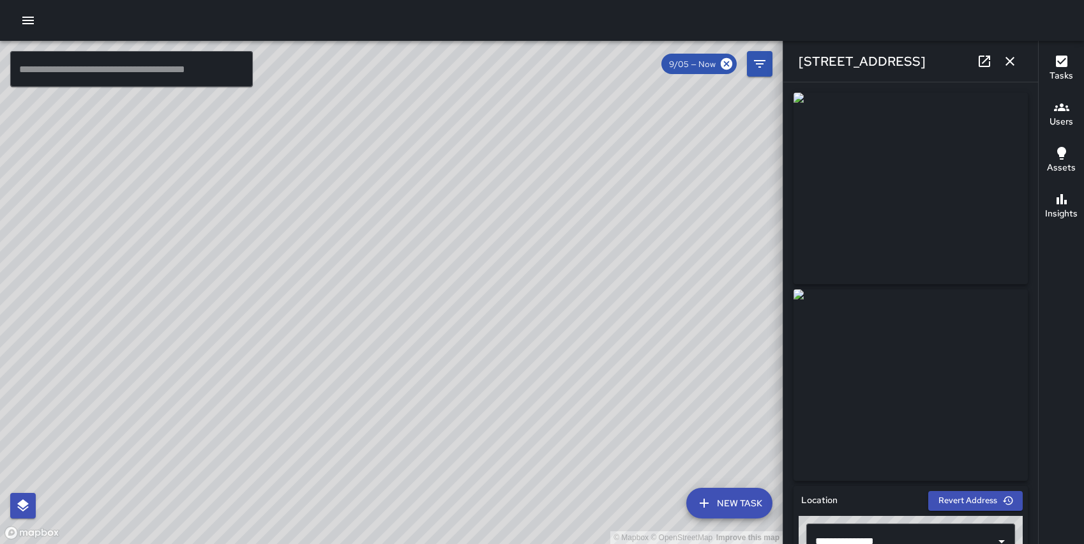
click at [548, 313] on div "© Mapbox © OpenStreetMap Improve this map" at bounding box center [391, 292] width 783 height 503
click at [1009, 59] on icon "button" at bounding box center [1009, 61] width 15 height 15
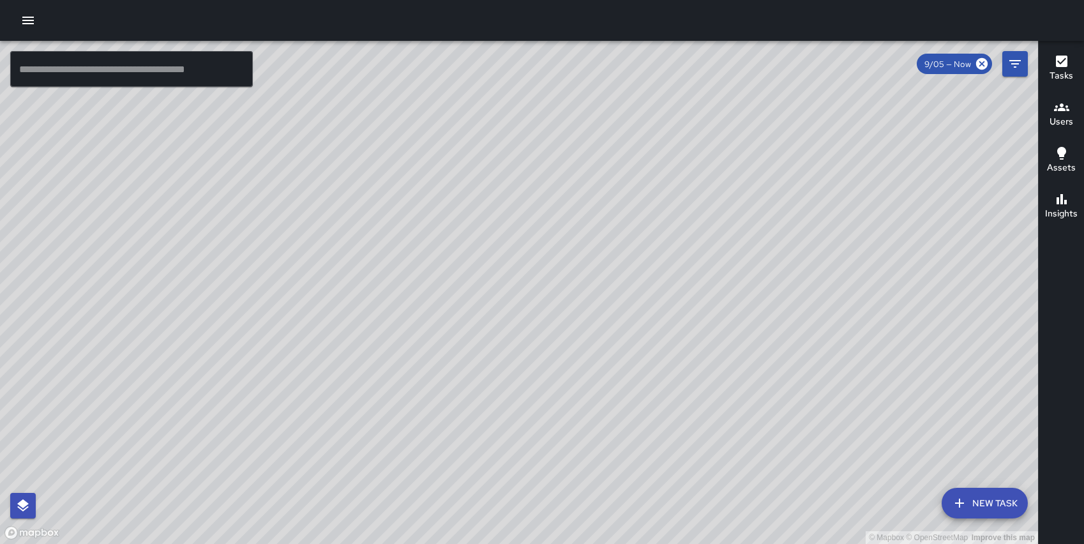
drag, startPoint x: 948, startPoint y: 180, endPoint x: 465, endPoint y: 384, distance: 524.4
click at [465, 384] on div "© Mapbox © OpenStreetMap Improve this map" at bounding box center [519, 292] width 1038 height 503
drag, startPoint x: 199, startPoint y: 248, endPoint x: 457, endPoint y: 285, distance: 260.6
click at [457, 285] on div "© Mapbox © OpenStreetMap Improve this map" at bounding box center [519, 292] width 1038 height 503
drag, startPoint x: 414, startPoint y: 401, endPoint x: 342, endPoint y: 280, distance: 140.9
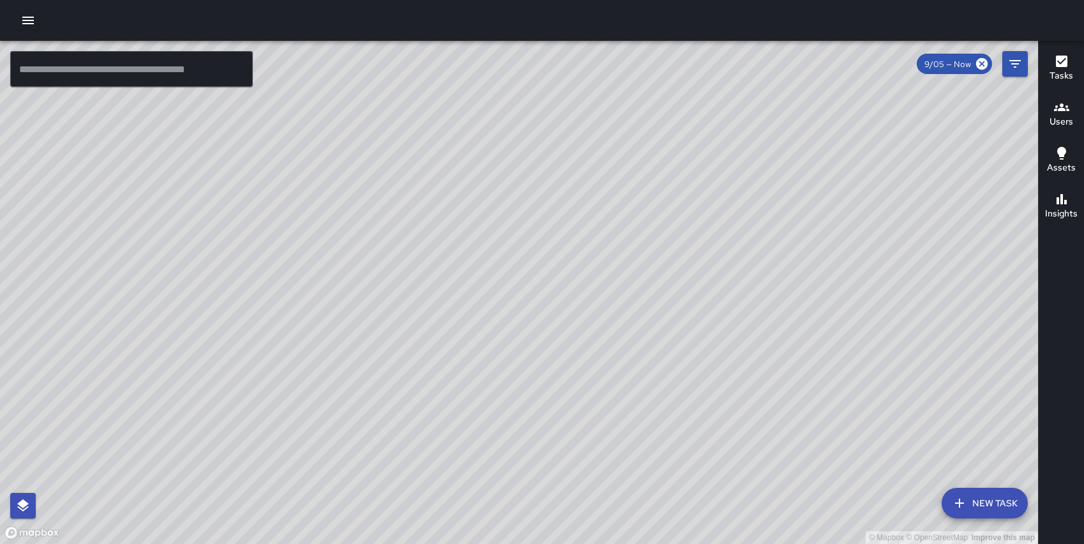
click at [342, 280] on div "© Mapbox © OpenStreetMap Improve this map" at bounding box center [519, 292] width 1038 height 503
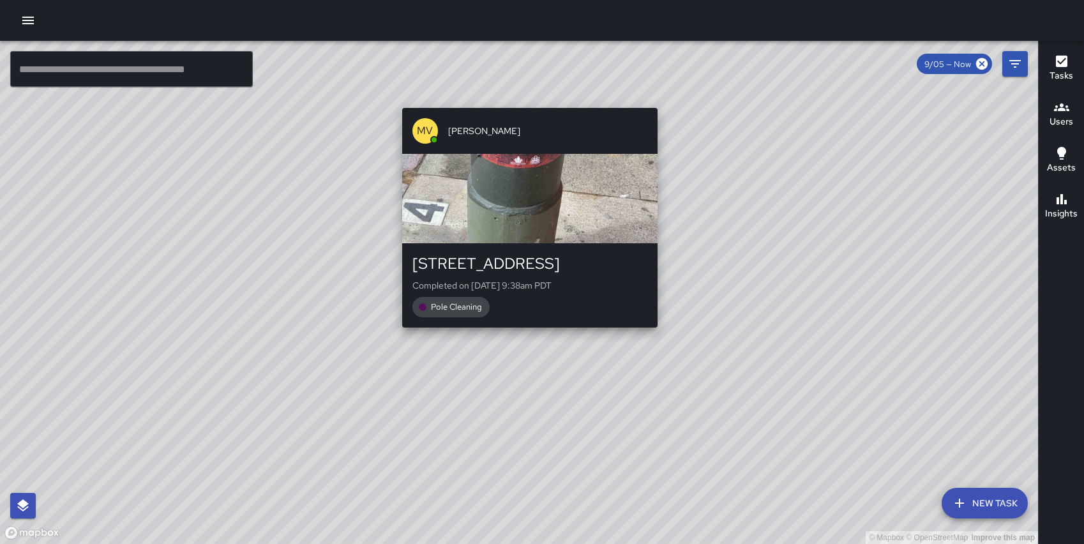
click at [522, 335] on div "© Mapbox © OpenStreetMap Improve this map MV Maclis Velasquez 398 11th Street C…" at bounding box center [519, 292] width 1038 height 503
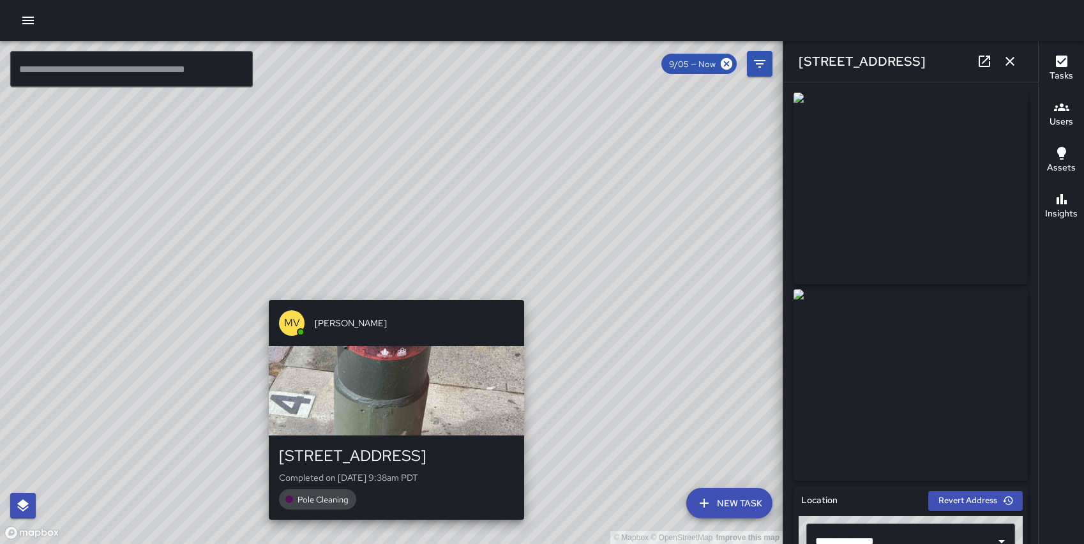
click at [393, 291] on div "© Mapbox © OpenStreetMap Improve this map MV Maclis Velasquez 398 11th Street C…" at bounding box center [391, 292] width 783 height 503
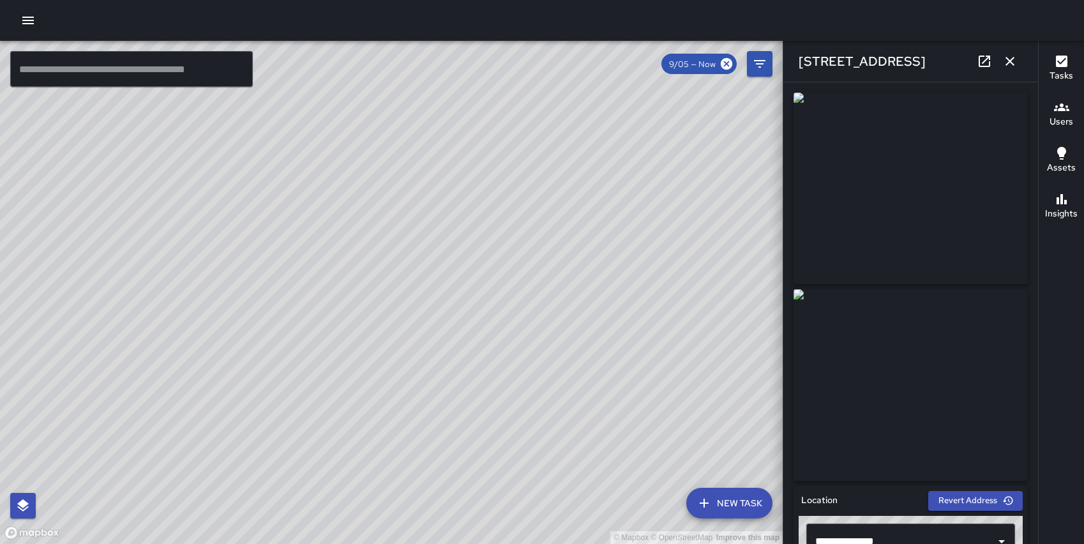
click at [393, 291] on div "© Mapbox © OpenStreetMap Improve this map" at bounding box center [391, 292] width 783 height 503
drag, startPoint x: 523, startPoint y: 297, endPoint x: 476, endPoint y: 196, distance: 111.4
click at [476, 196] on div "© Mapbox © OpenStreetMap Improve this map" at bounding box center [391, 292] width 783 height 503
click at [1009, 61] on icon "button" at bounding box center [1009, 61] width 9 height 9
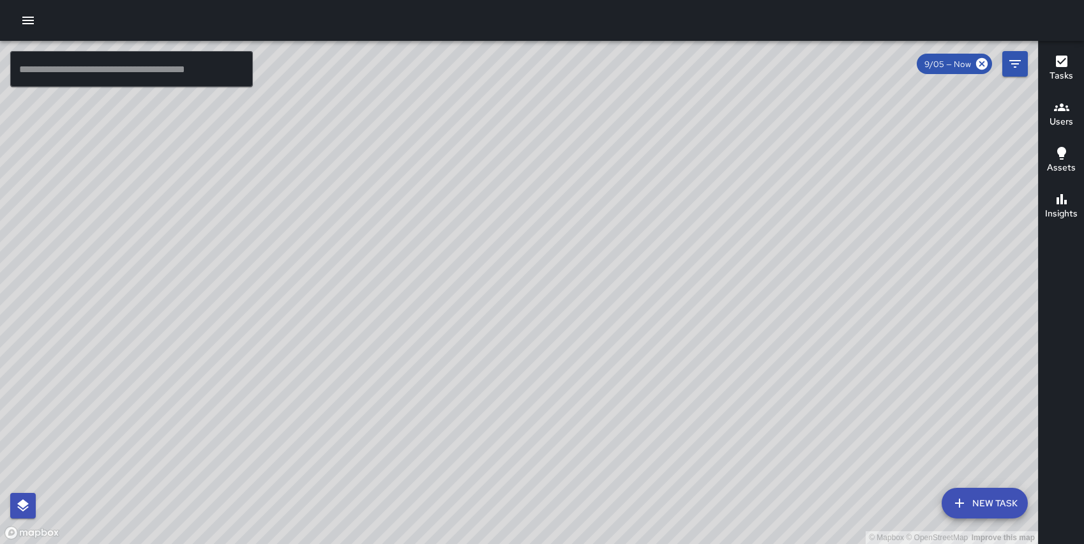
drag, startPoint x: 797, startPoint y: 303, endPoint x: 651, endPoint y: 529, distance: 268.8
click at [651, 529] on div "© Mapbox © OpenStreetMap Improve this map" at bounding box center [519, 292] width 1038 height 503
drag, startPoint x: 833, startPoint y: 294, endPoint x: 670, endPoint y: 332, distance: 167.2
click at [671, 332] on div "© Mapbox © OpenStreetMap Improve this map" at bounding box center [519, 292] width 1038 height 503
drag, startPoint x: 792, startPoint y: 366, endPoint x: 726, endPoint y: 396, distance: 72.3
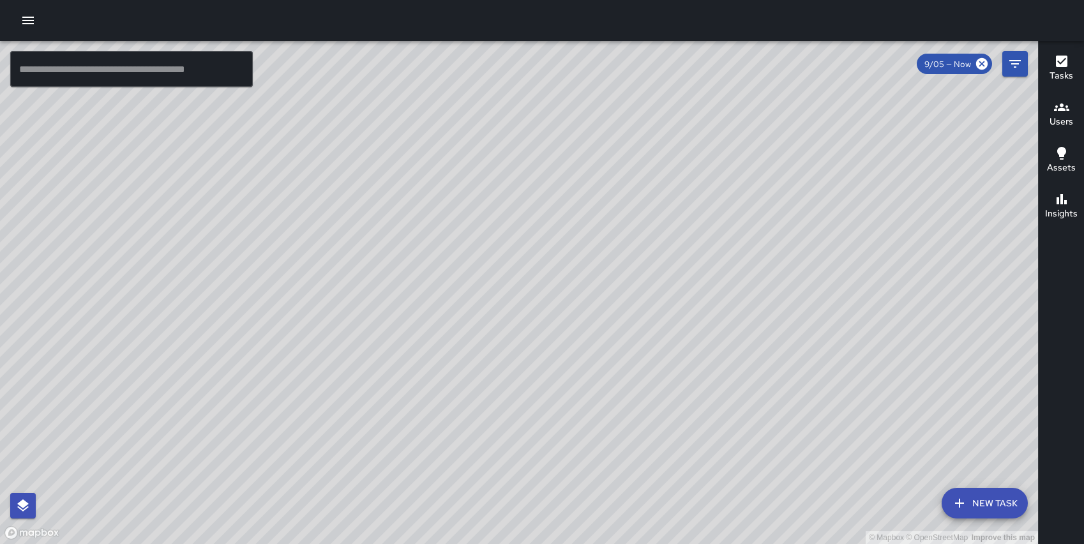
click at [726, 396] on div "© Mapbox © OpenStreetMap Improve this map" at bounding box center [519, 292] width 1038 height 503
drag, startPoint x: 726, startPoint y: 396, endPoint x: 666, endPoint y: 429, distance: 68.0
click at [666, 429] on div "© Mapbox © OpenStreetMap Improve this map" at bounding box center [519, 292] width 1038 height 503
